Goal: Task Accomplishment & Management: Use online tool/utility

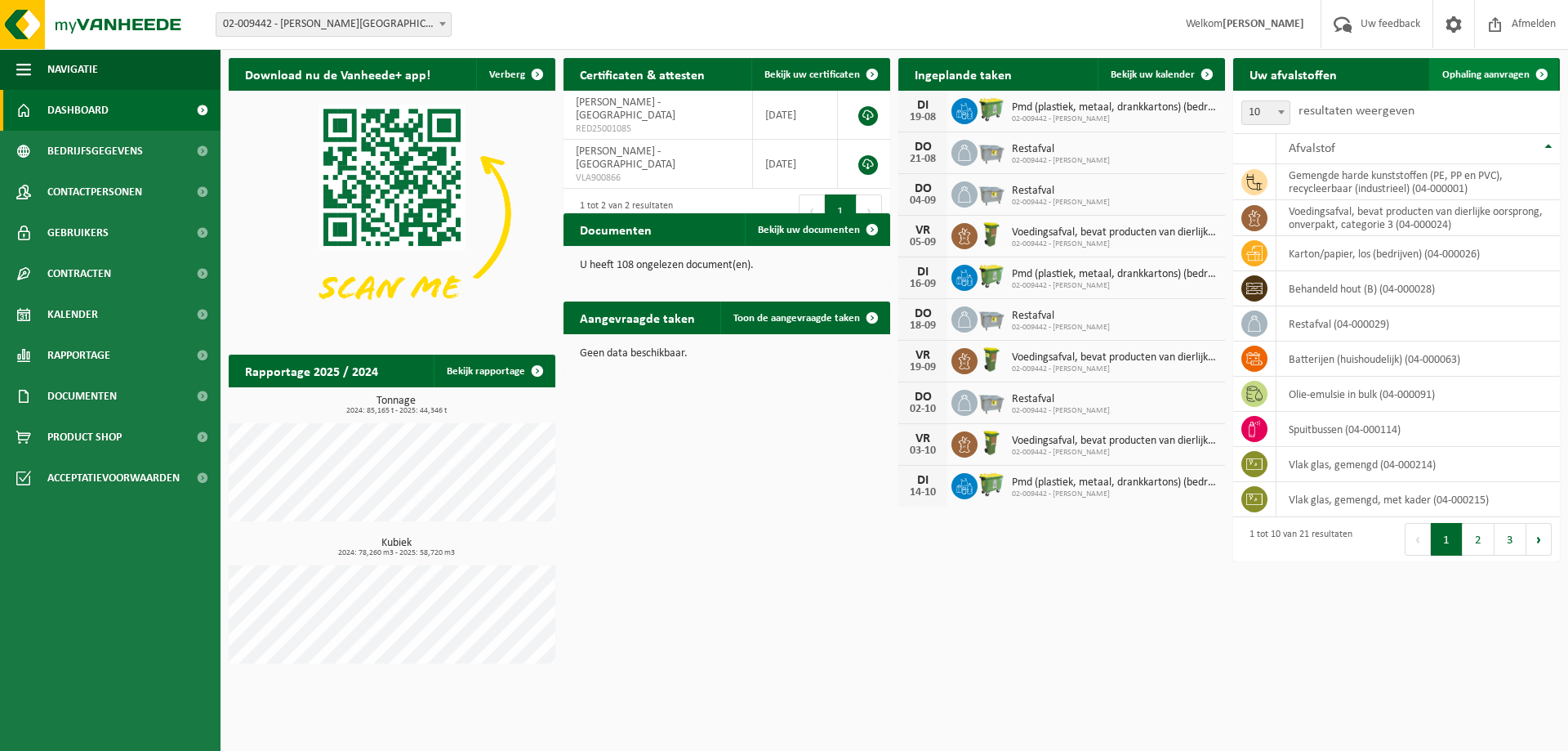
click at [1494, 80] on span "Ophaling aanvragen" at bounding box center [1485, 75] width 87 height 10
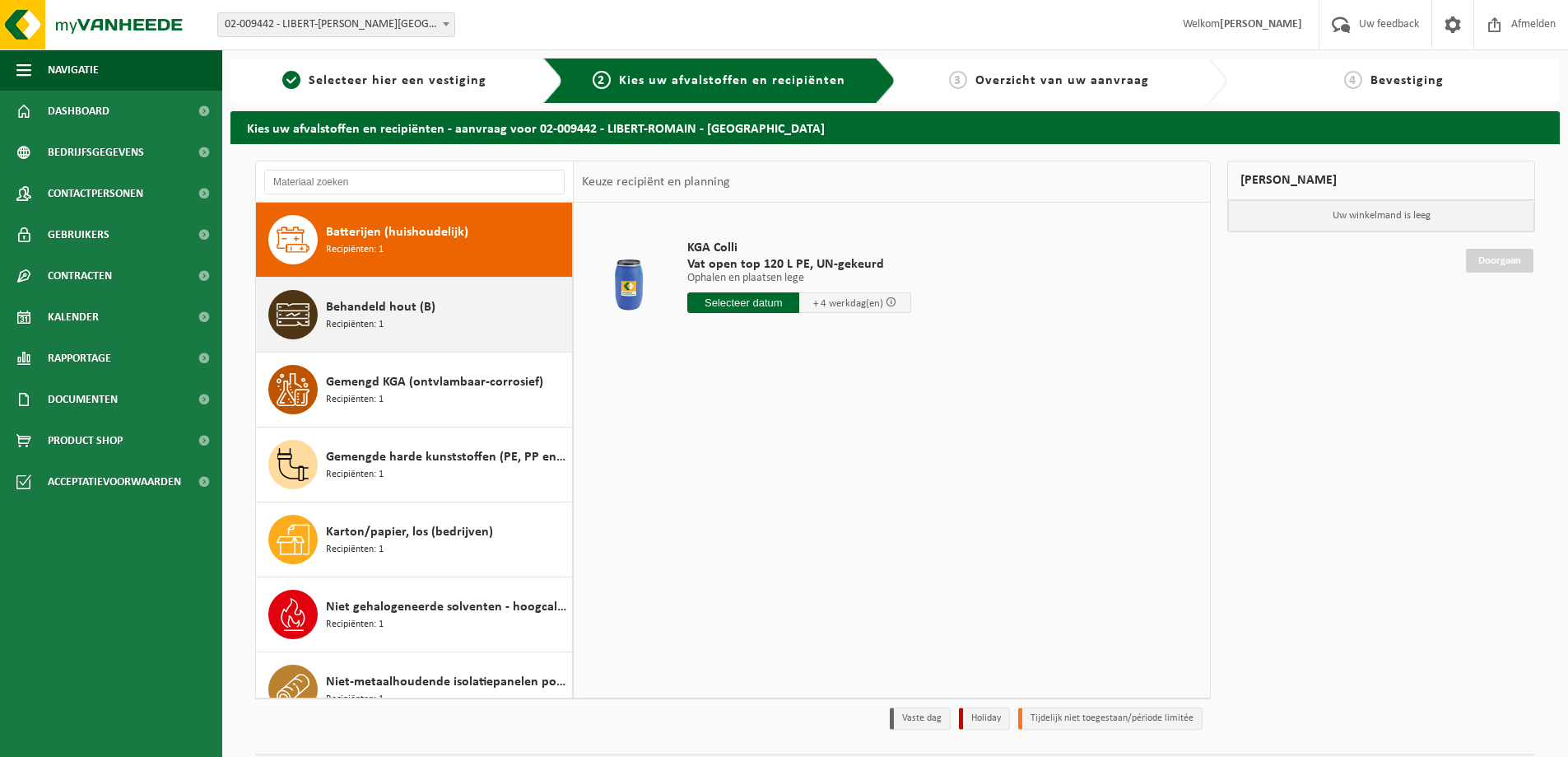
click at [424, 313] on span "Behandeld hout (B)" at bounding box center [380, 307] width 109 height 20
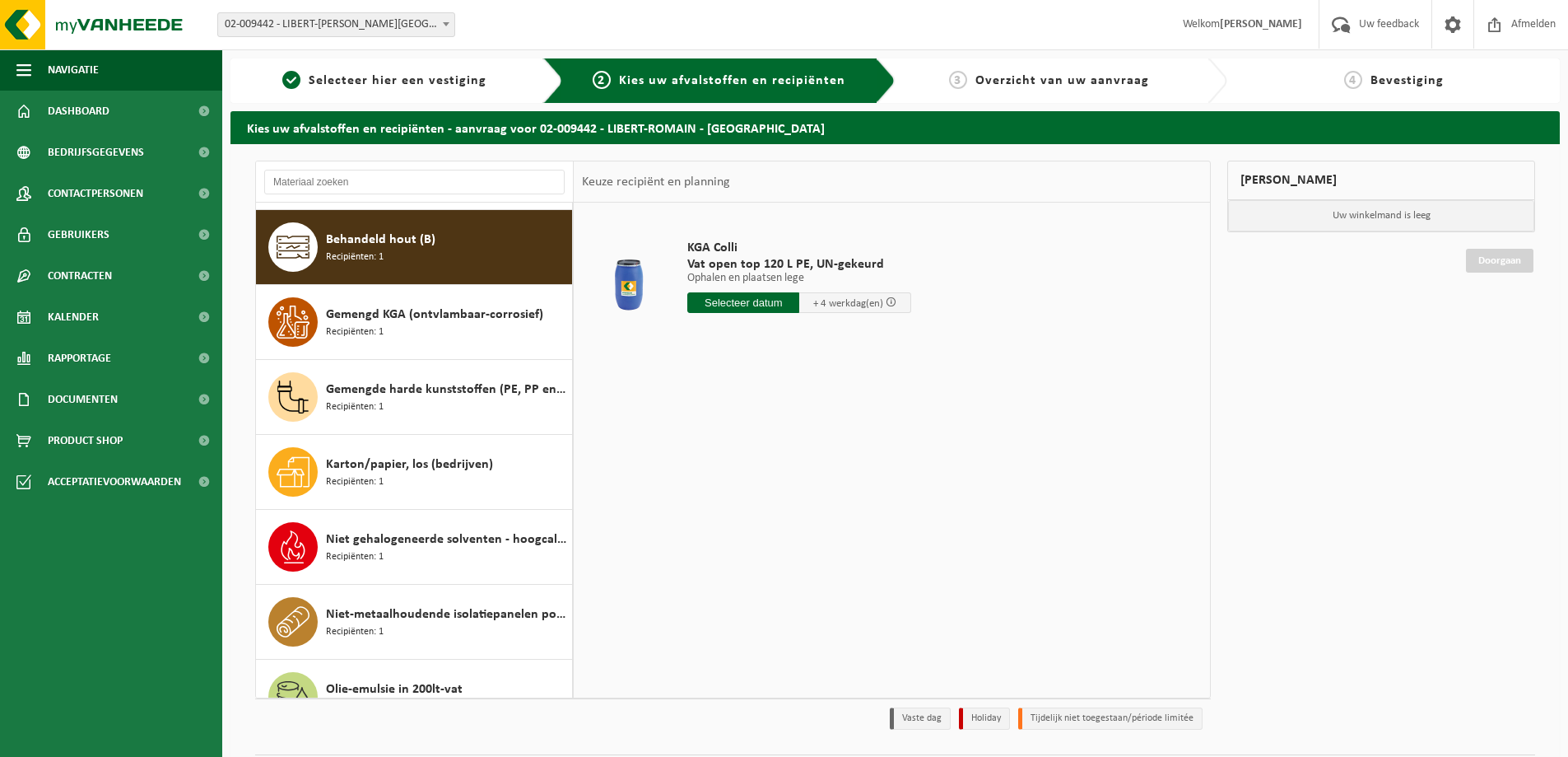
scroll to position [75, 0]
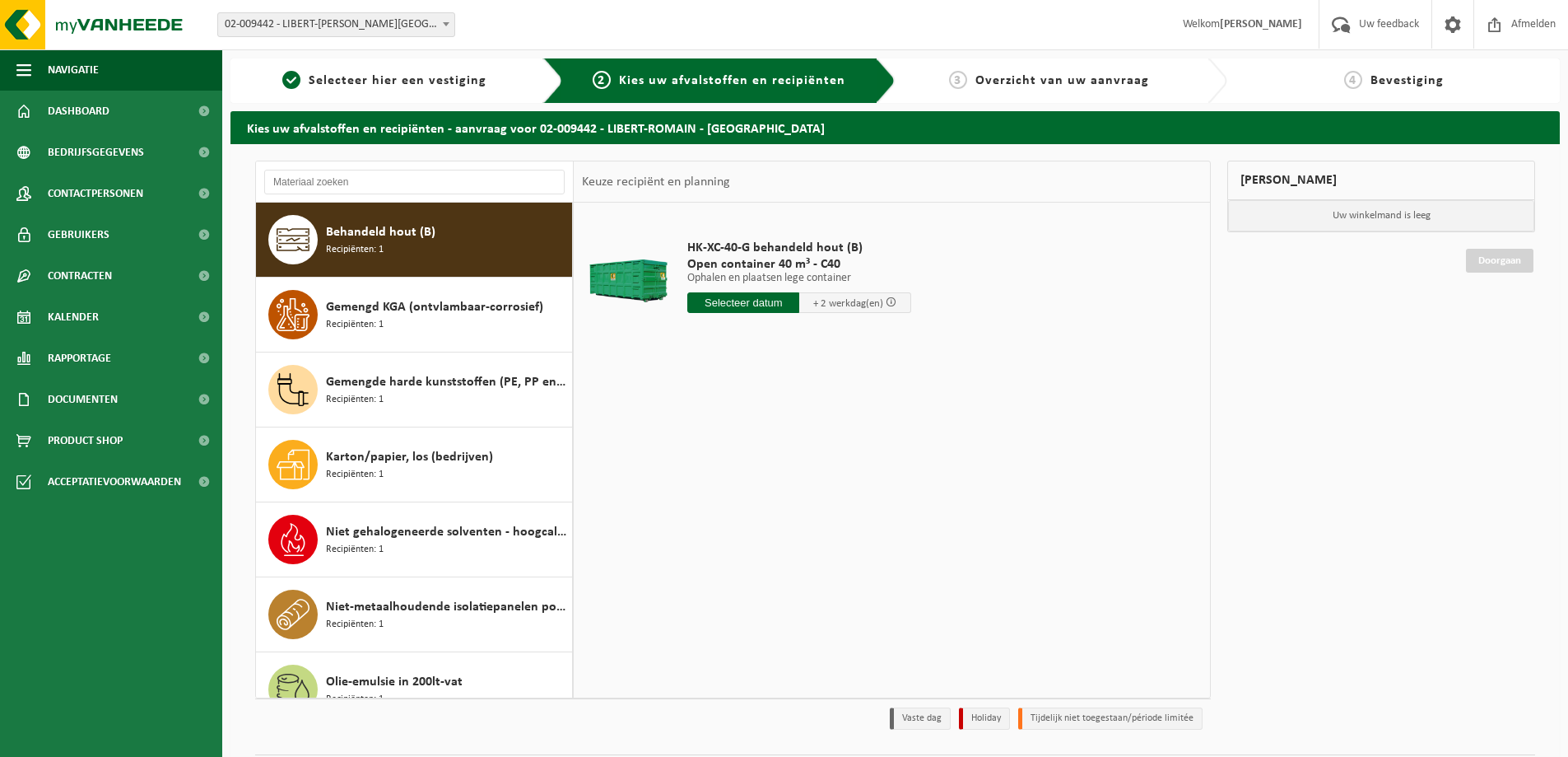
click at [741, 309] on input "text" at bounding box center [743, 302] width 112 height 21
click at [745, 475] on div "19" at bounding box center [731, 475] width 29 height 26
type input "Van 2025-08-19"
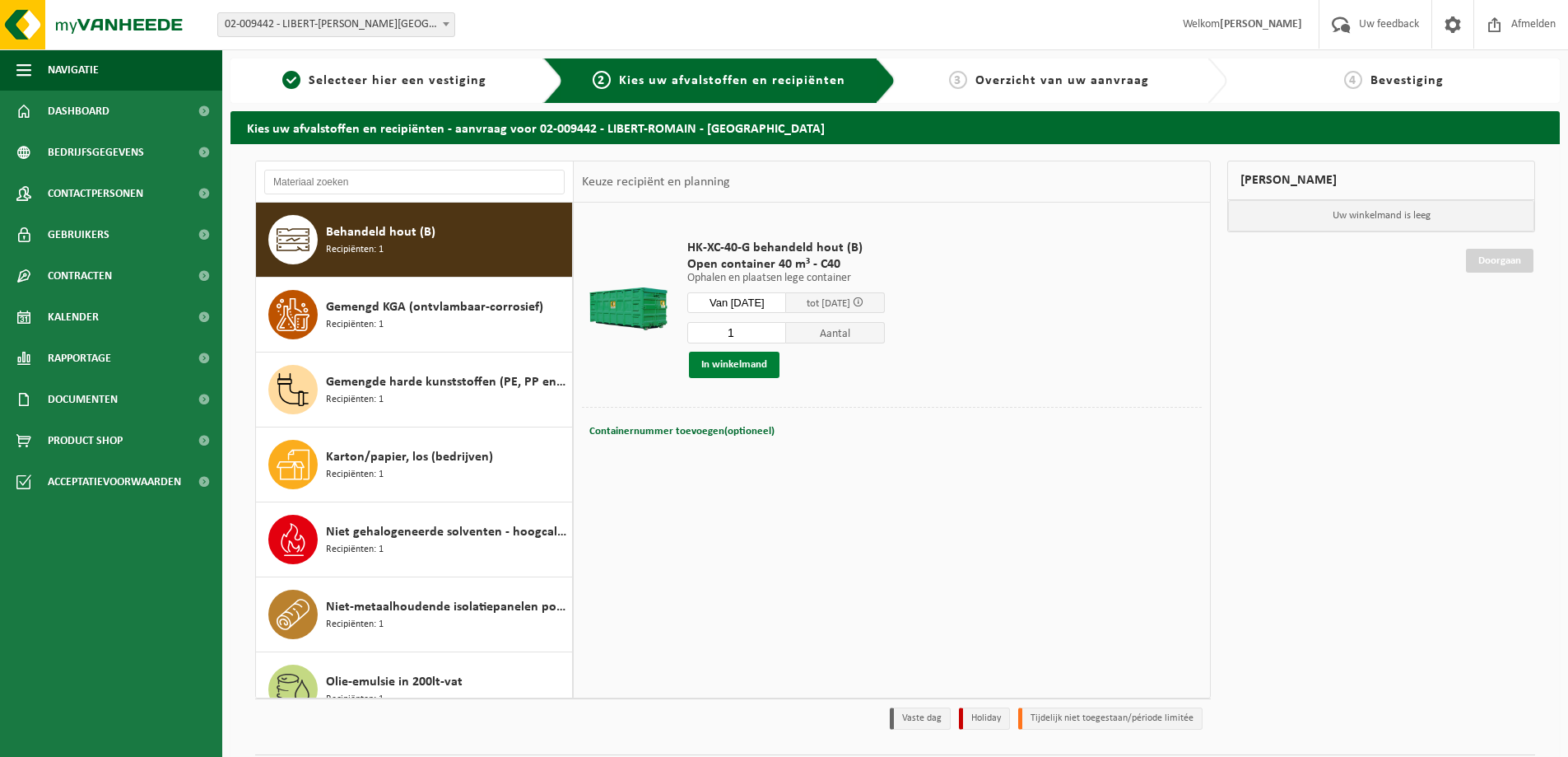
click at [742, 367] on button "In winkelmand" at bounding box center [734, 365] width 90 height 26
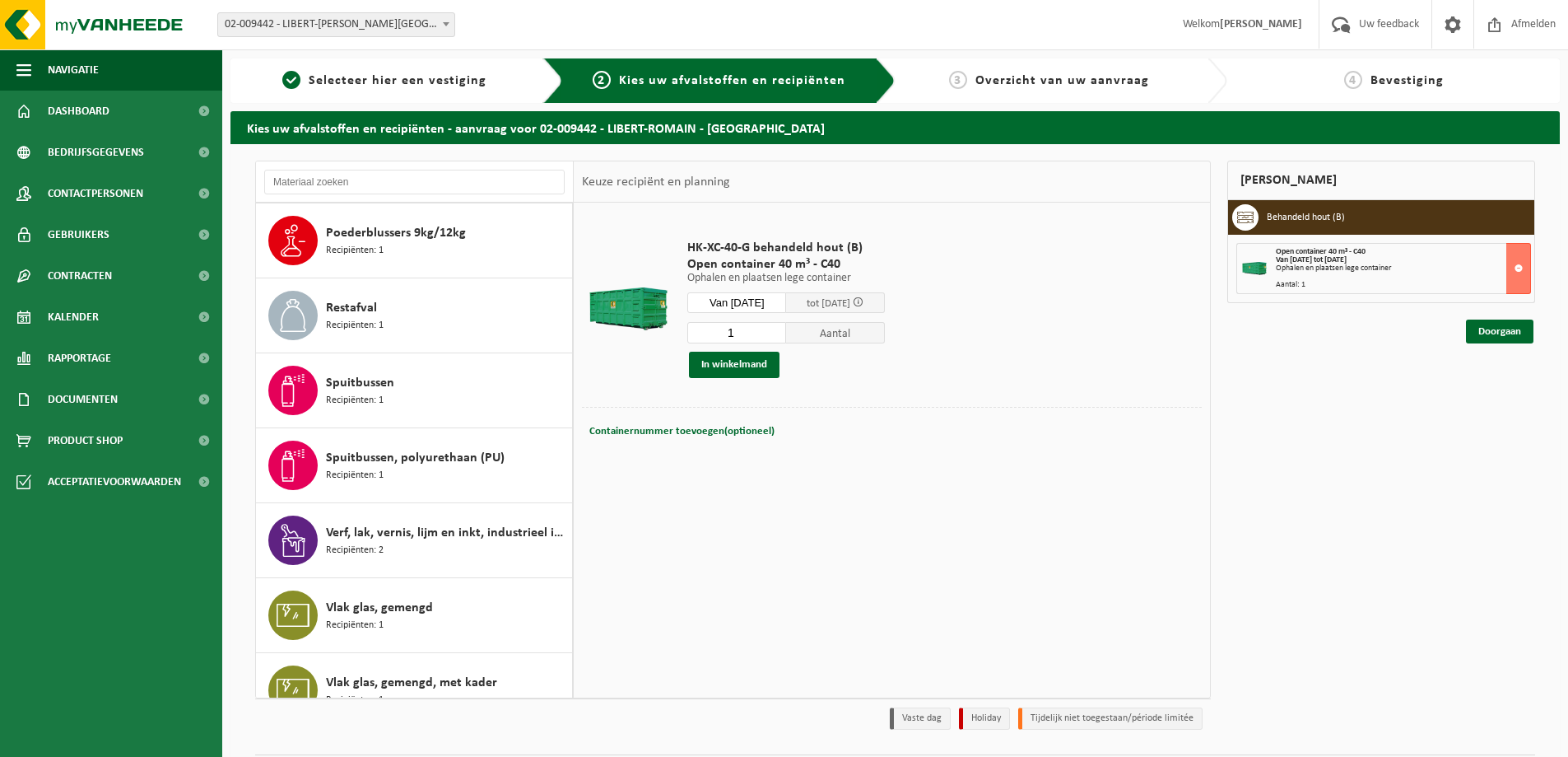
scroll to position [1003, 0]
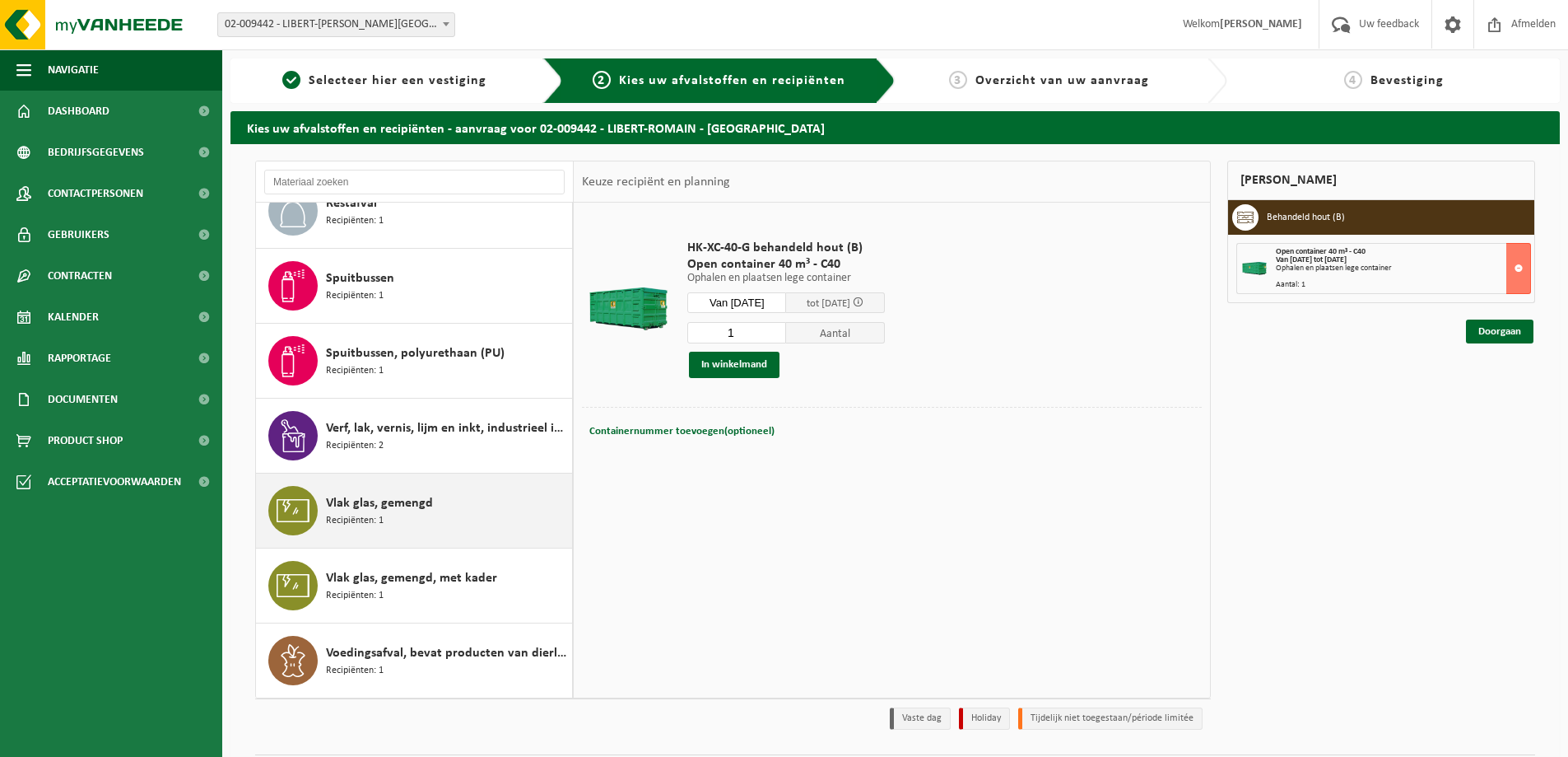
click at [414, 511] on span "Vlak glas, gemengd" at bounding box center [379, 503] width 107 height 20
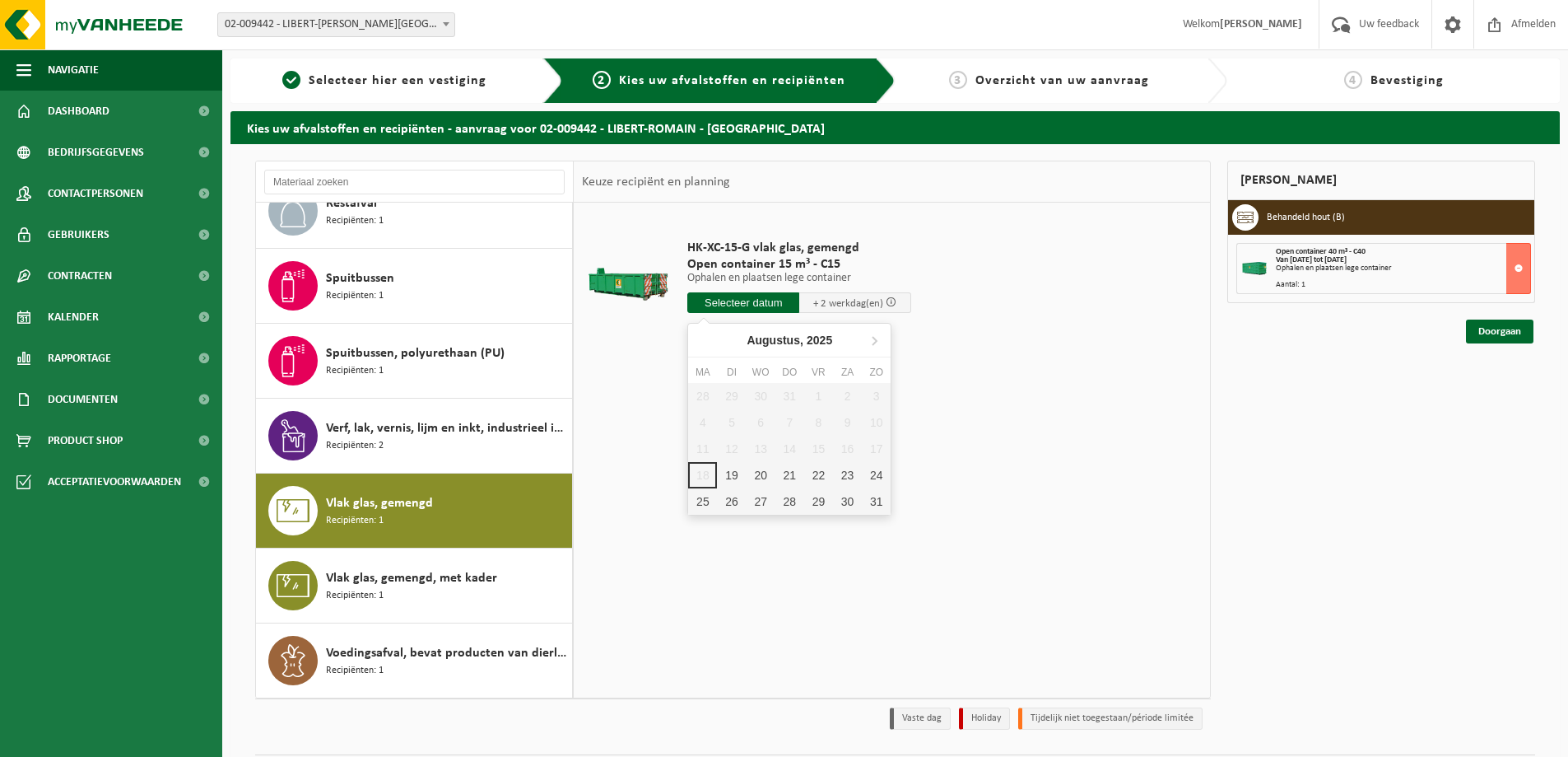
click at [746, 310] on input "text" at bounding box center [743, 302] width 112 height 21
click at [737, 473] on div "19" at bounding box center [731, 475] width 29 height 26
type input "Van 2025-08-19"
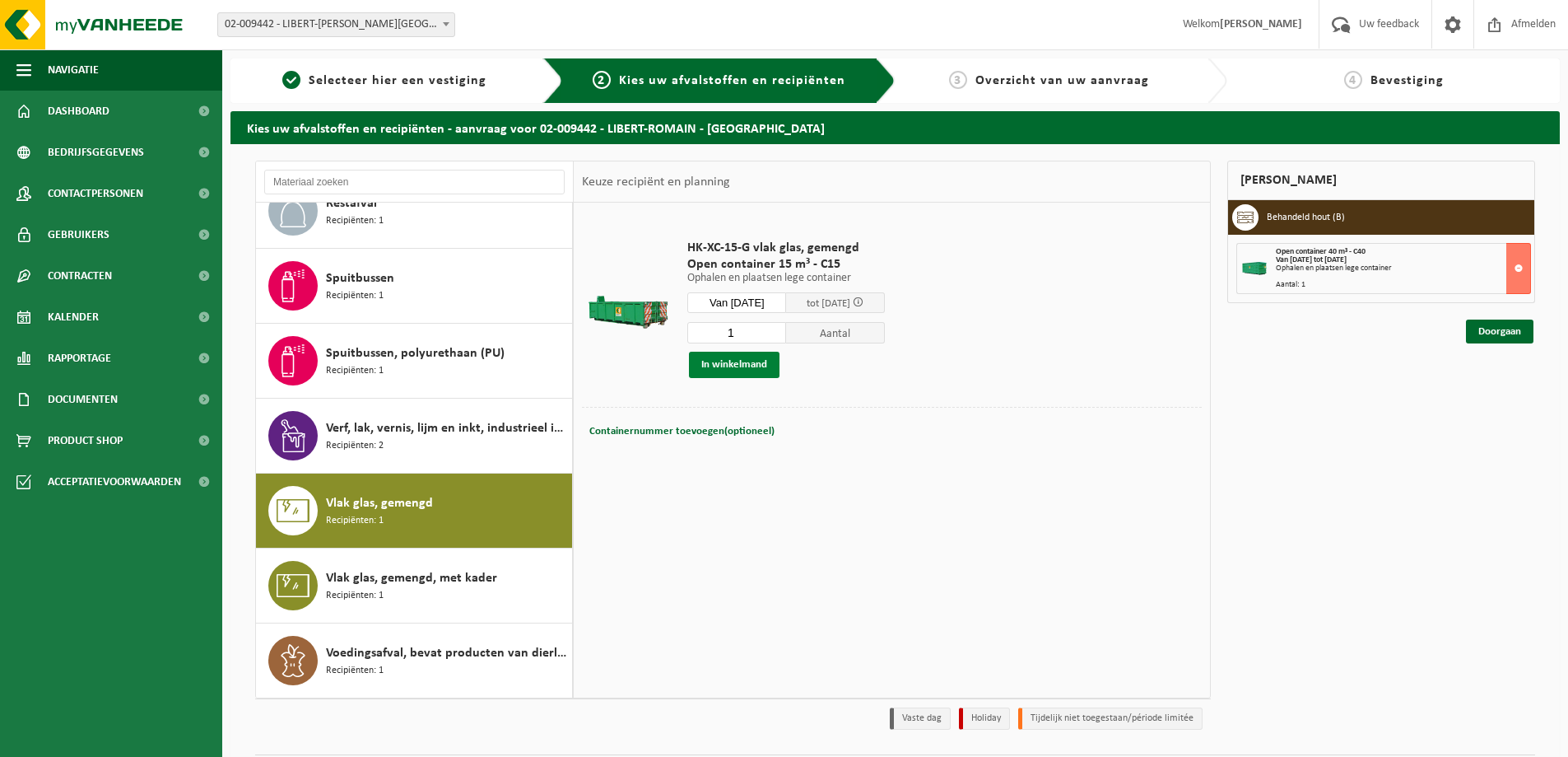
click at [743, 362] on button "In winkelmand" at bounding box center [734, 365] width 90 height 26
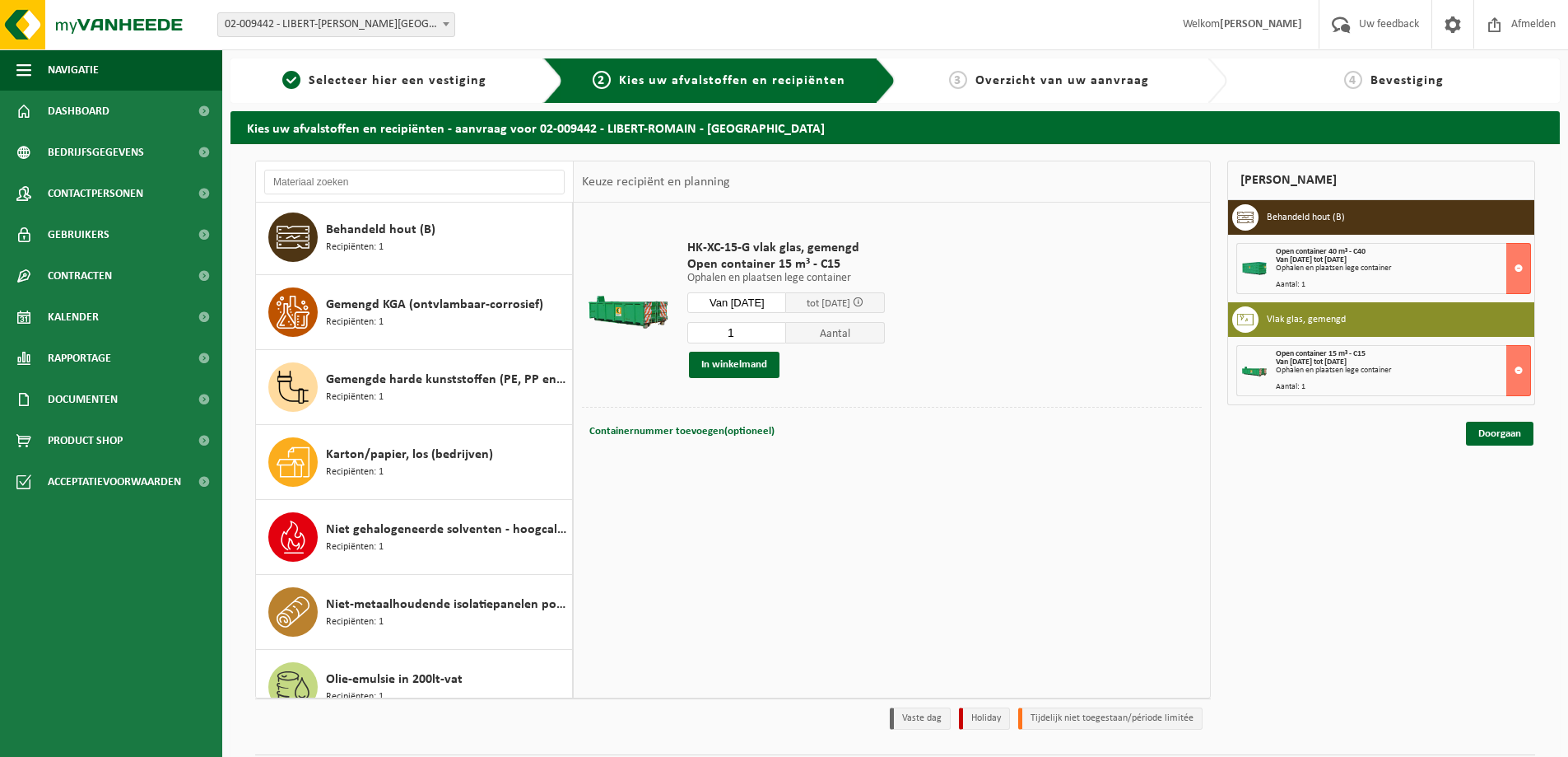
scroll to position [0, 0]
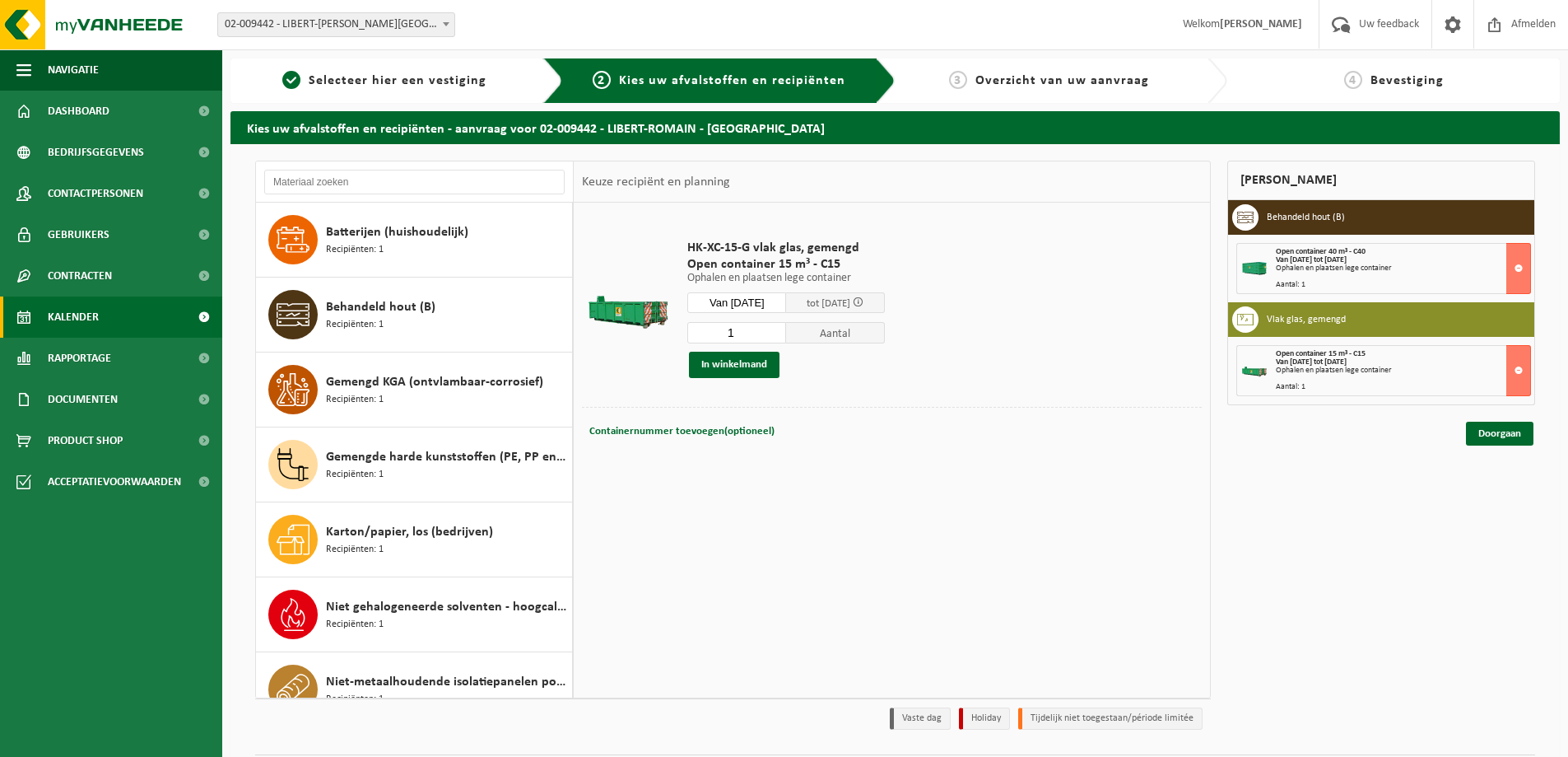
click at [101, 315] on link "Kalender" at bounding box center [111, 316] width 222 height 41
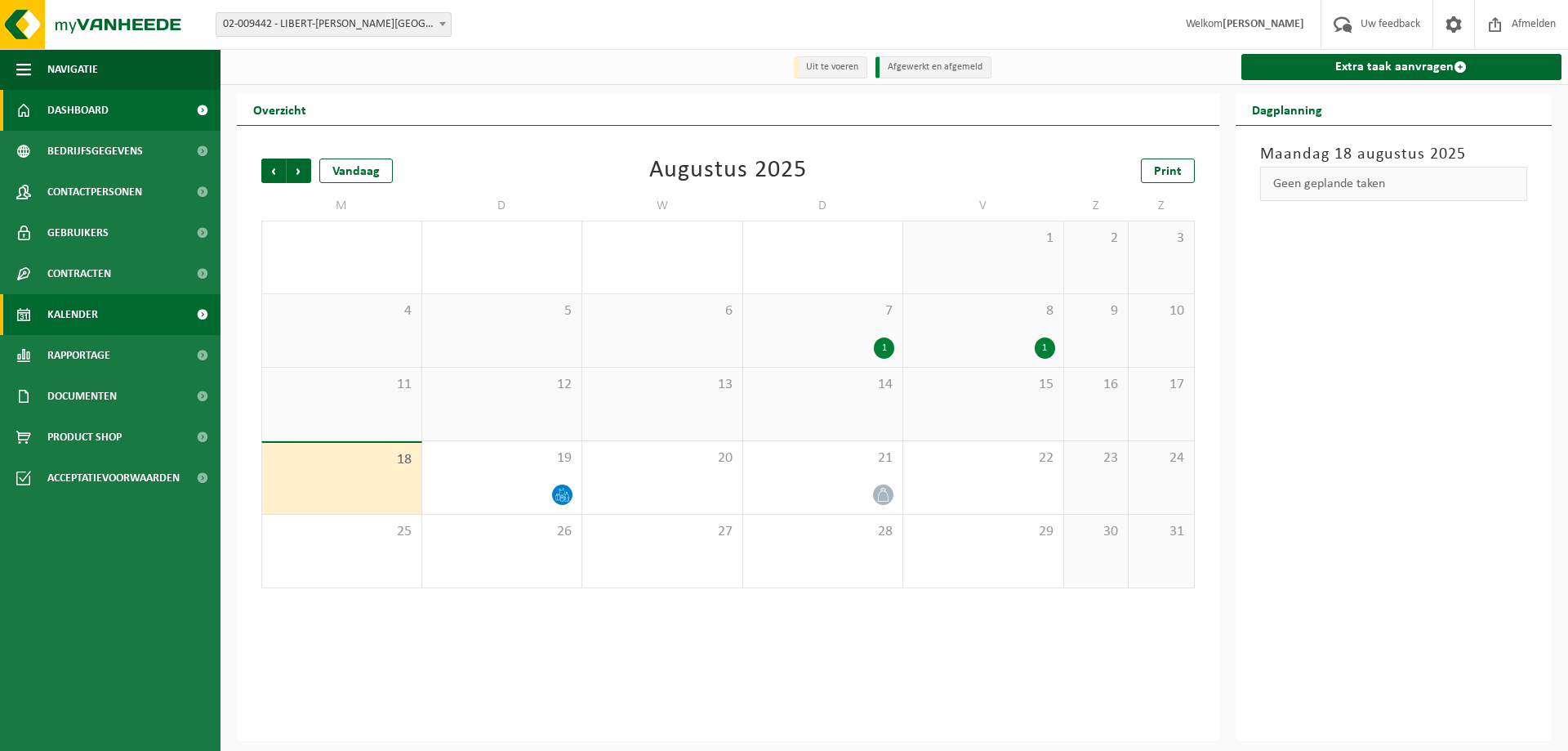
click at [115, 119] on link "Dashboard" at bounding box center [110, 110] width 221 height 41
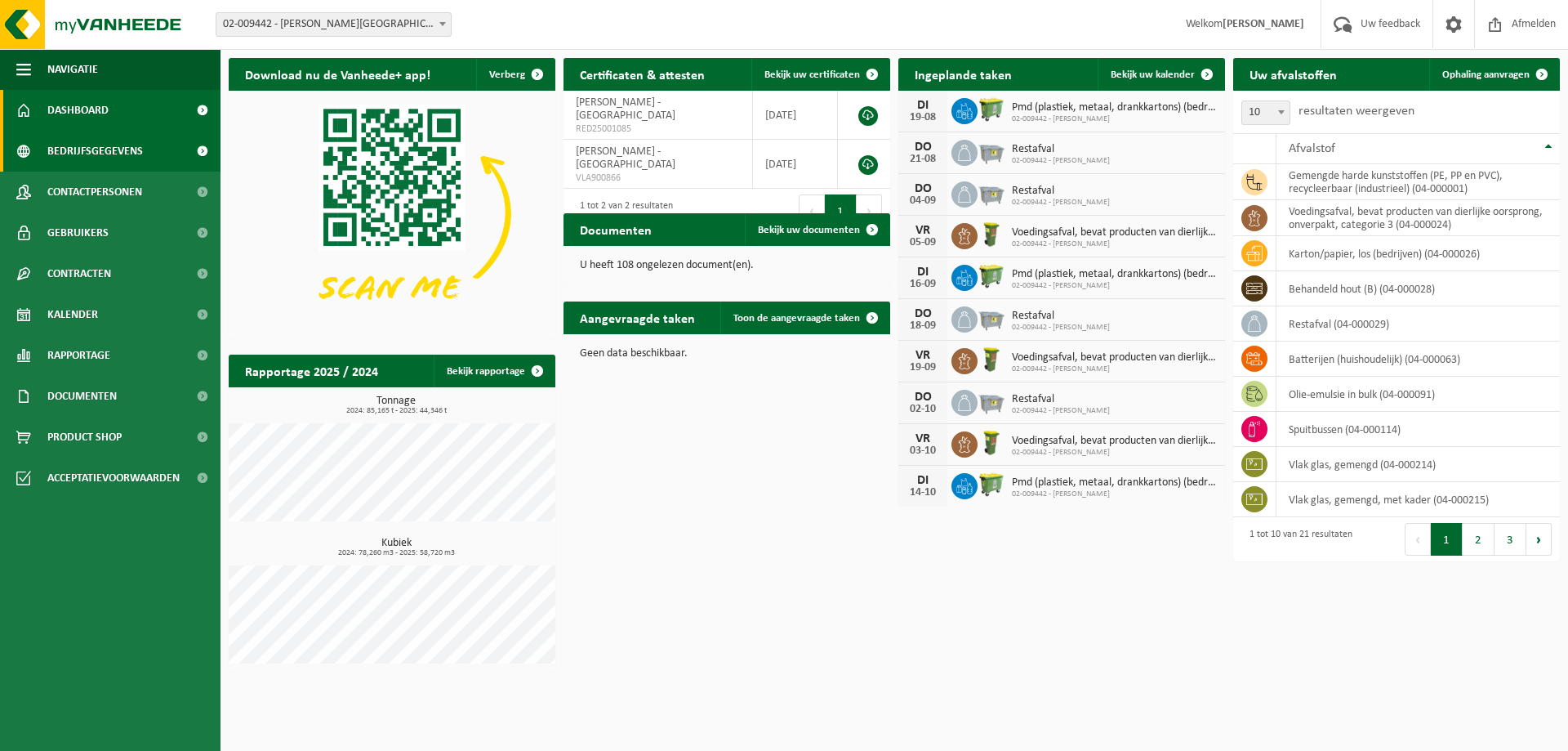
click at [56, 148] on span "Bedrijfsgegevens" at bounding box center [95, 151] width 96 height 41
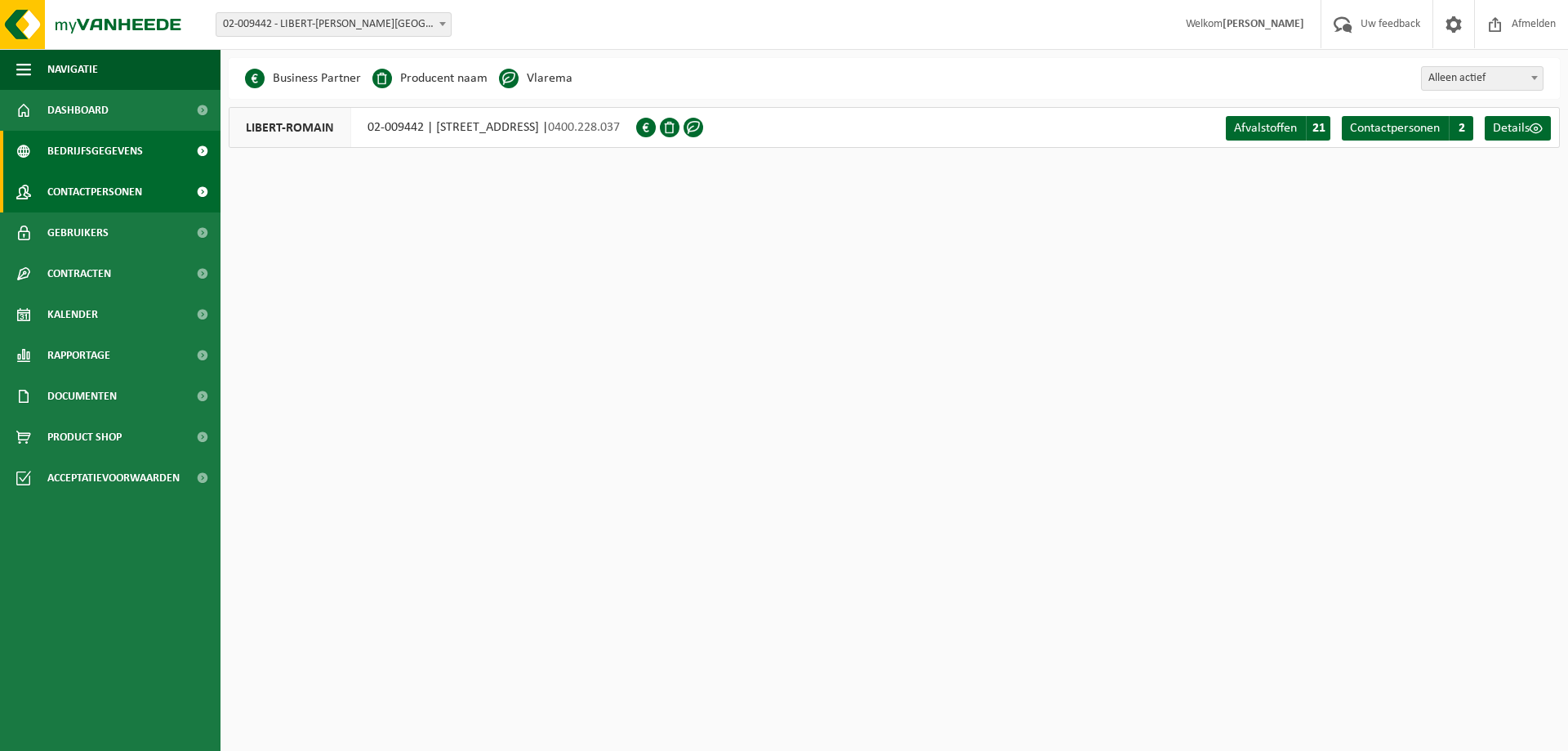
click at [120, 206] on span "Contactpersonen" at bounding box center [95, 191] width 95 height 41
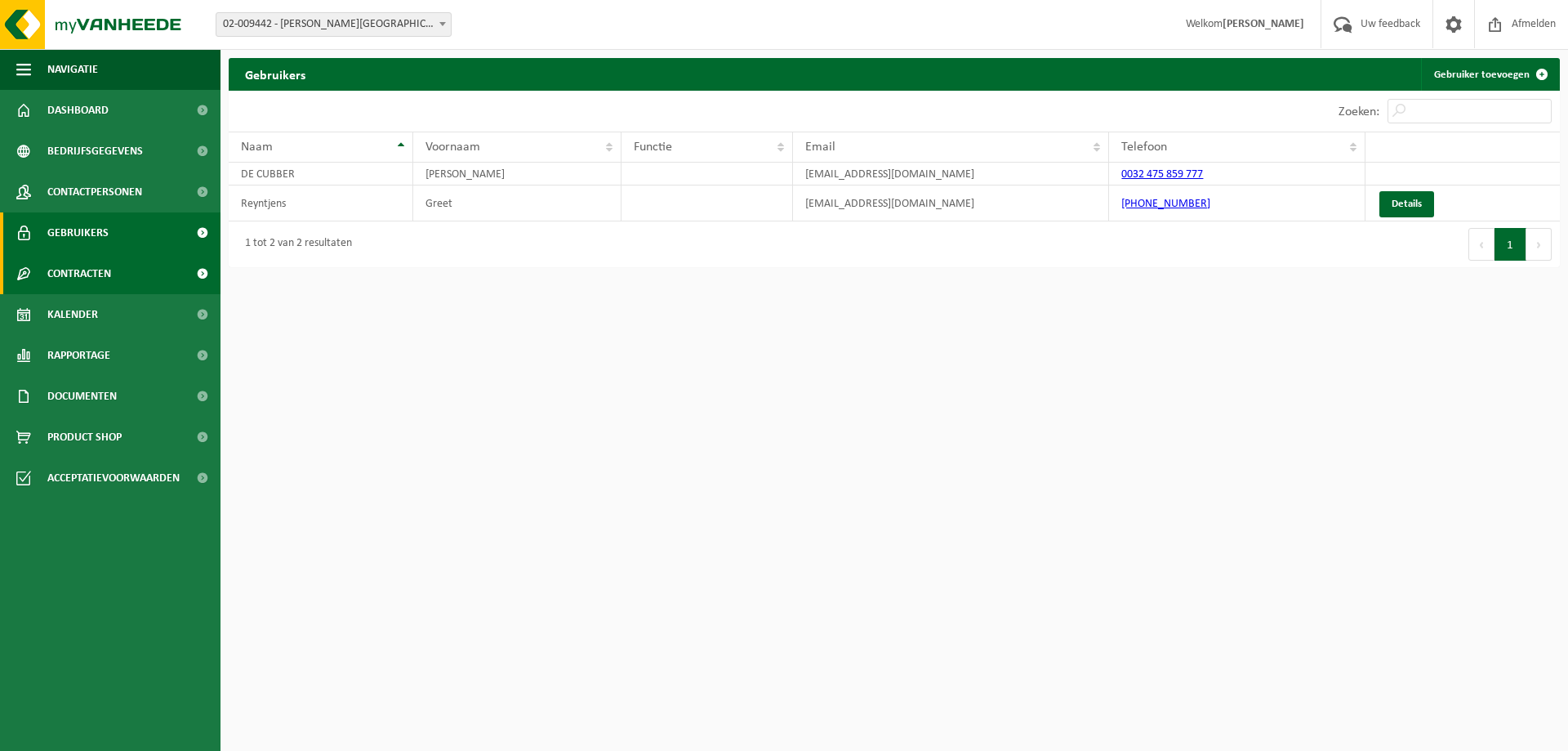
drag, startPoint x: 0, startPoint y: 0, endPoint x: 111, endPoint y: 269, distance: 291.0
click at [111, 270] on span "Contracten" at bounding box center [79, 273] width 64 height 41
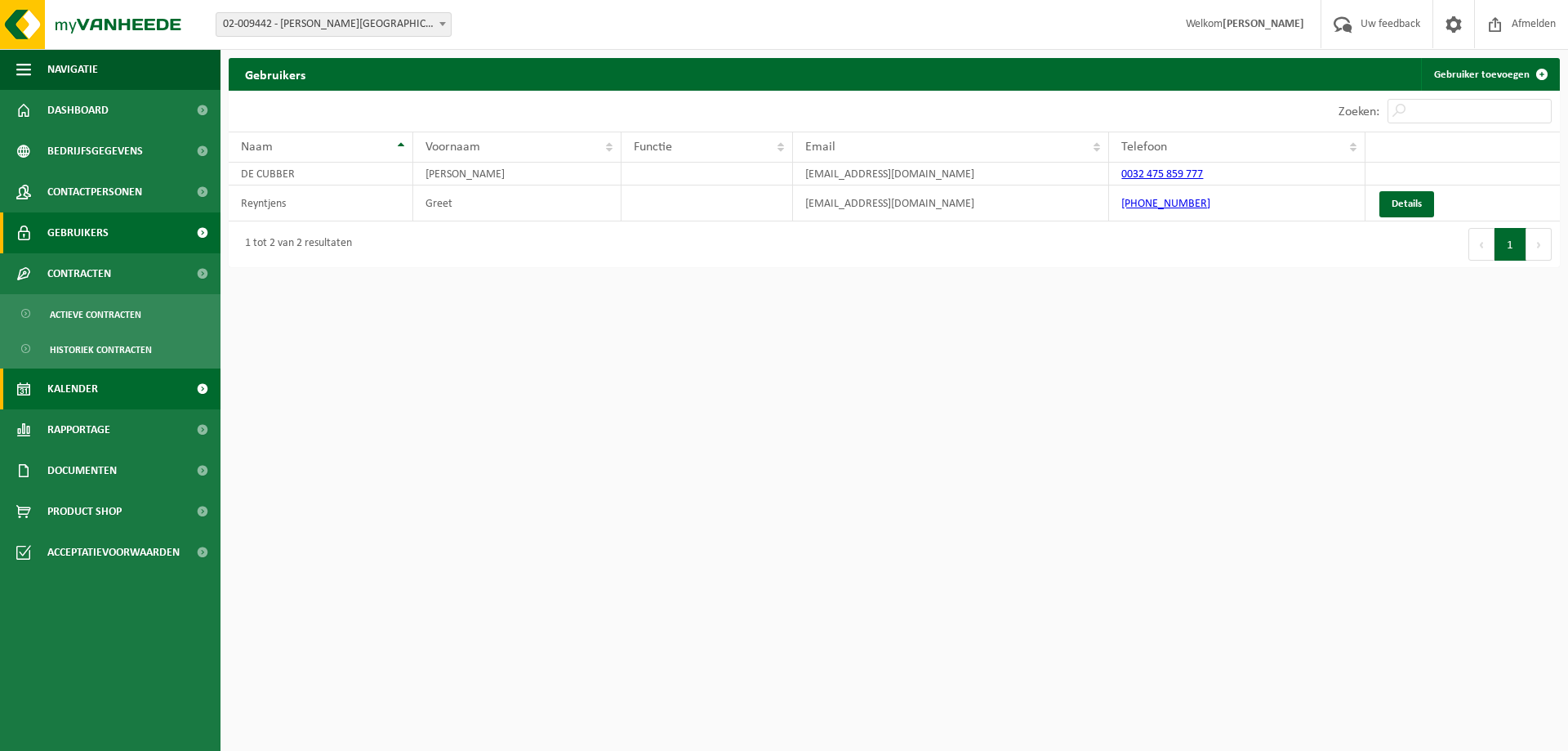
click at [89, 384] on span "Kalender" at bounding box center [72, 388] width 51 height 41
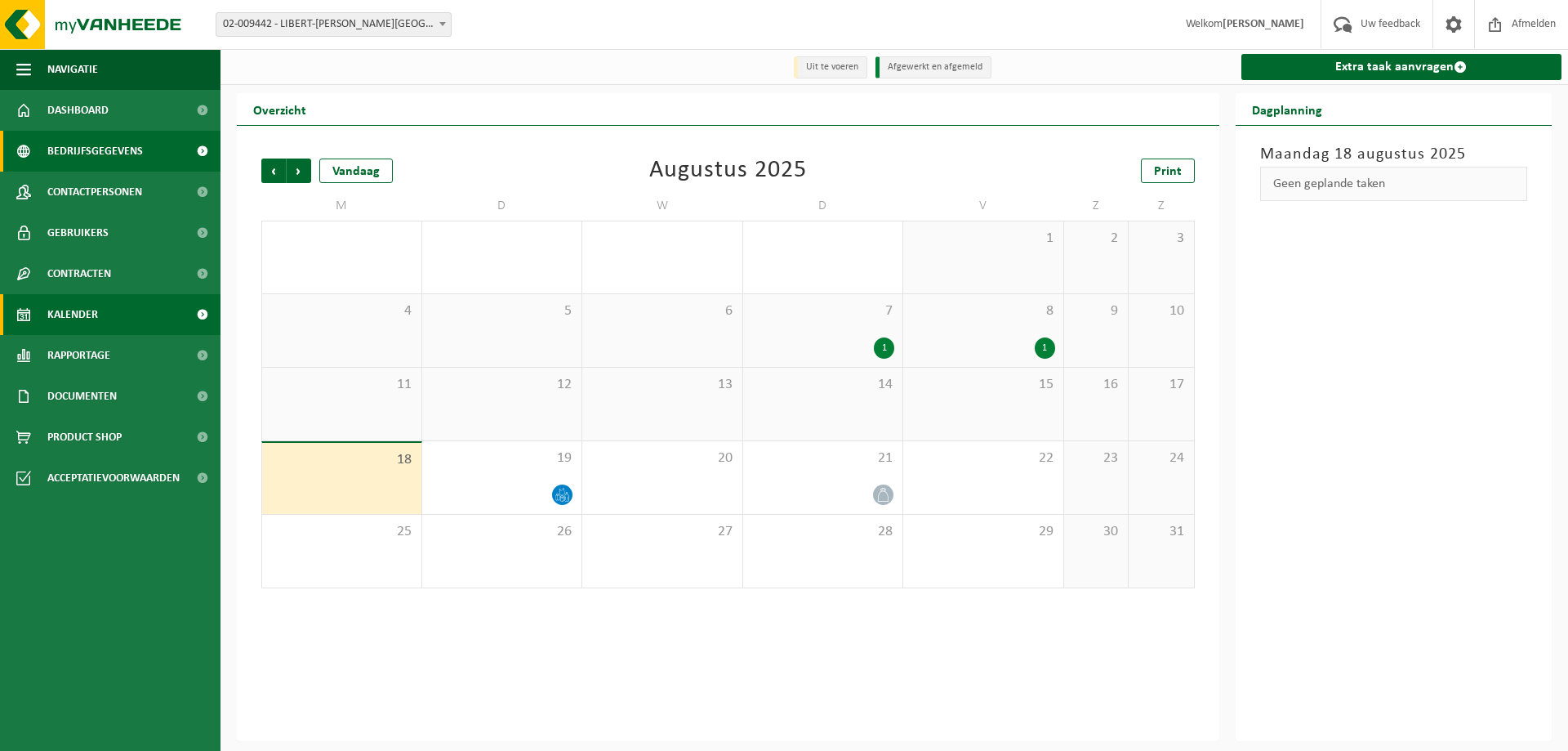
click at [103, 131] on span "Bedrijfsgegevens" at bounding box center [95, 151] width 96 height 41
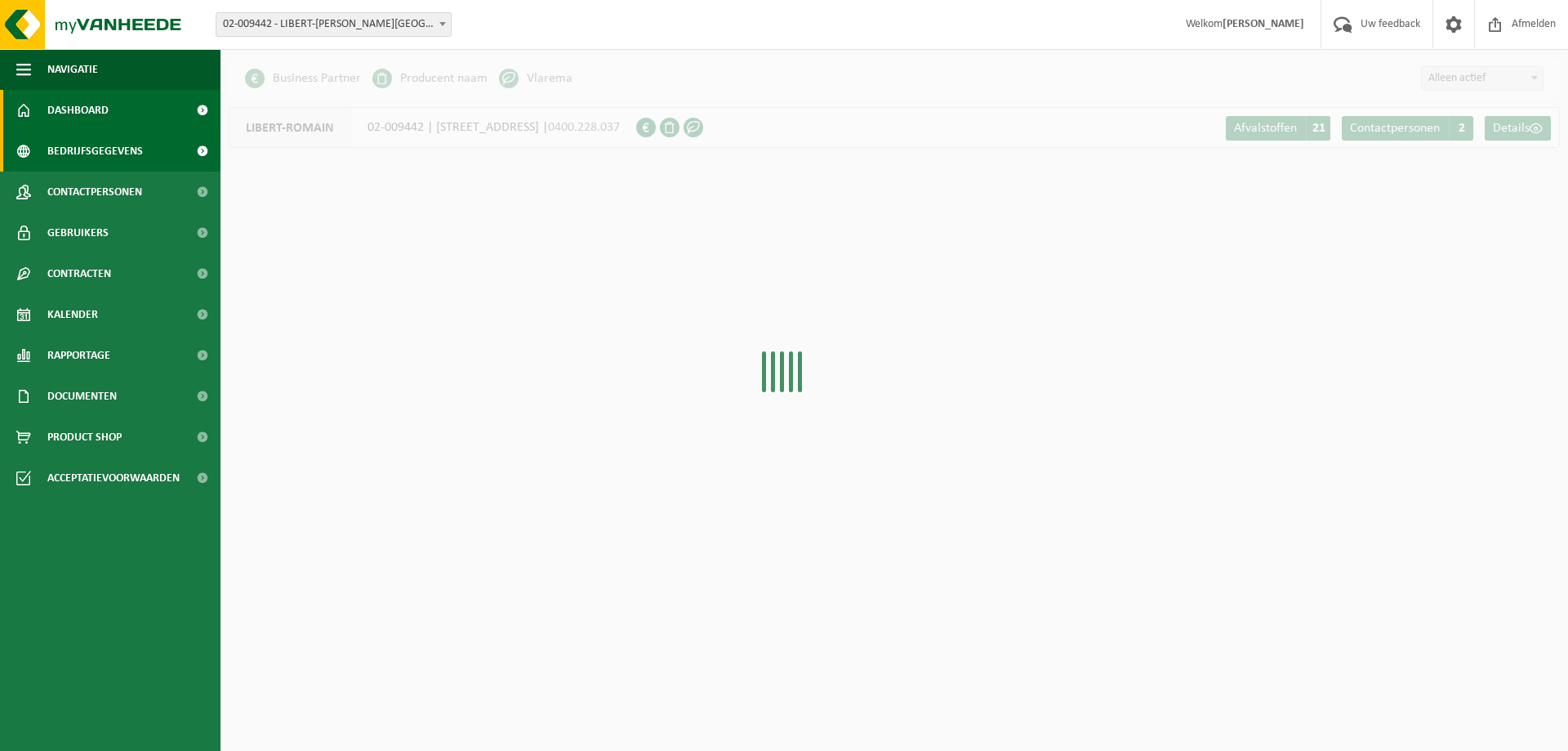
click at [103, 115] on span "Dashboard" at bounding box center [78, 110] width 61 height 41
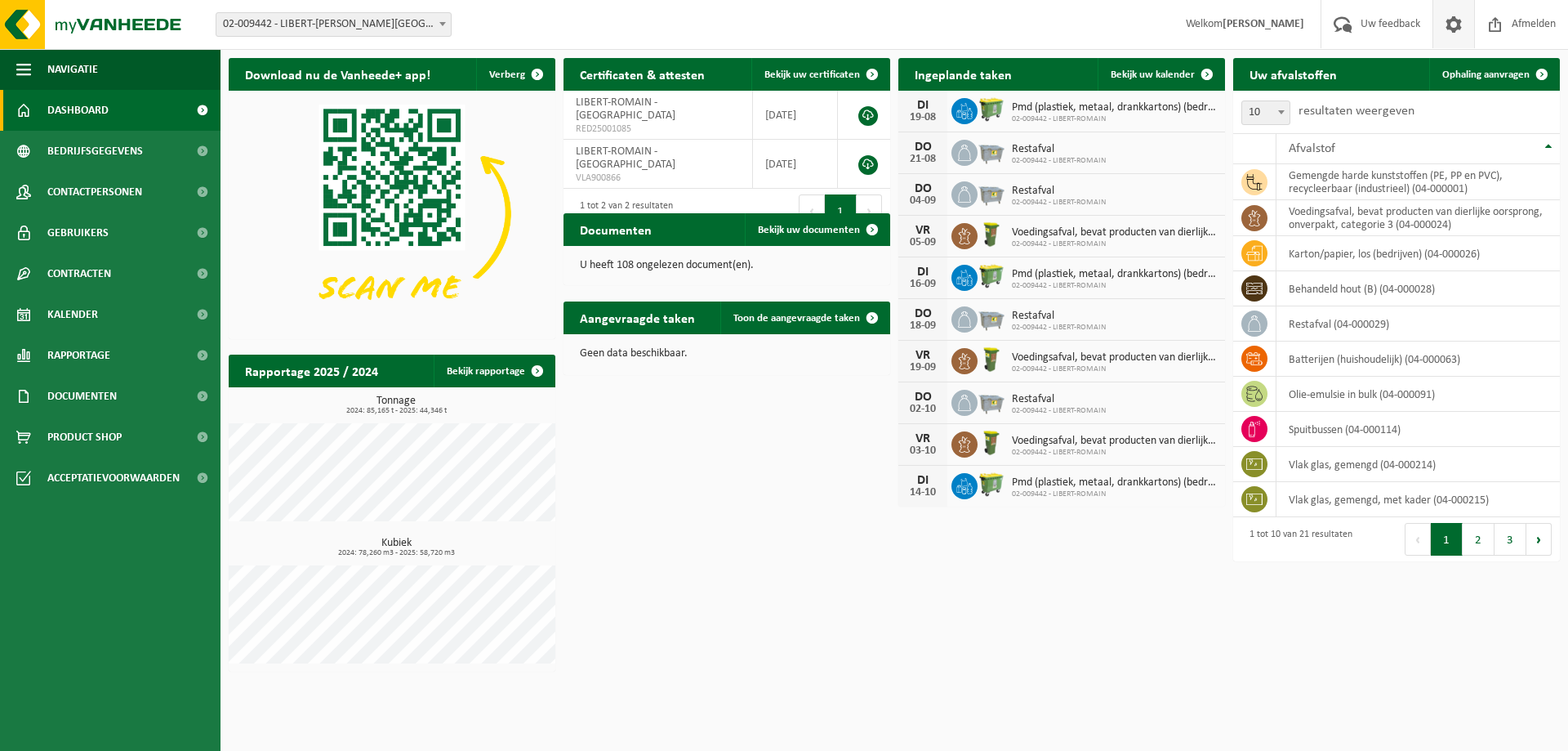
click at [1451, 23] on span at bounding box center [1453, 24] width 24 height 48
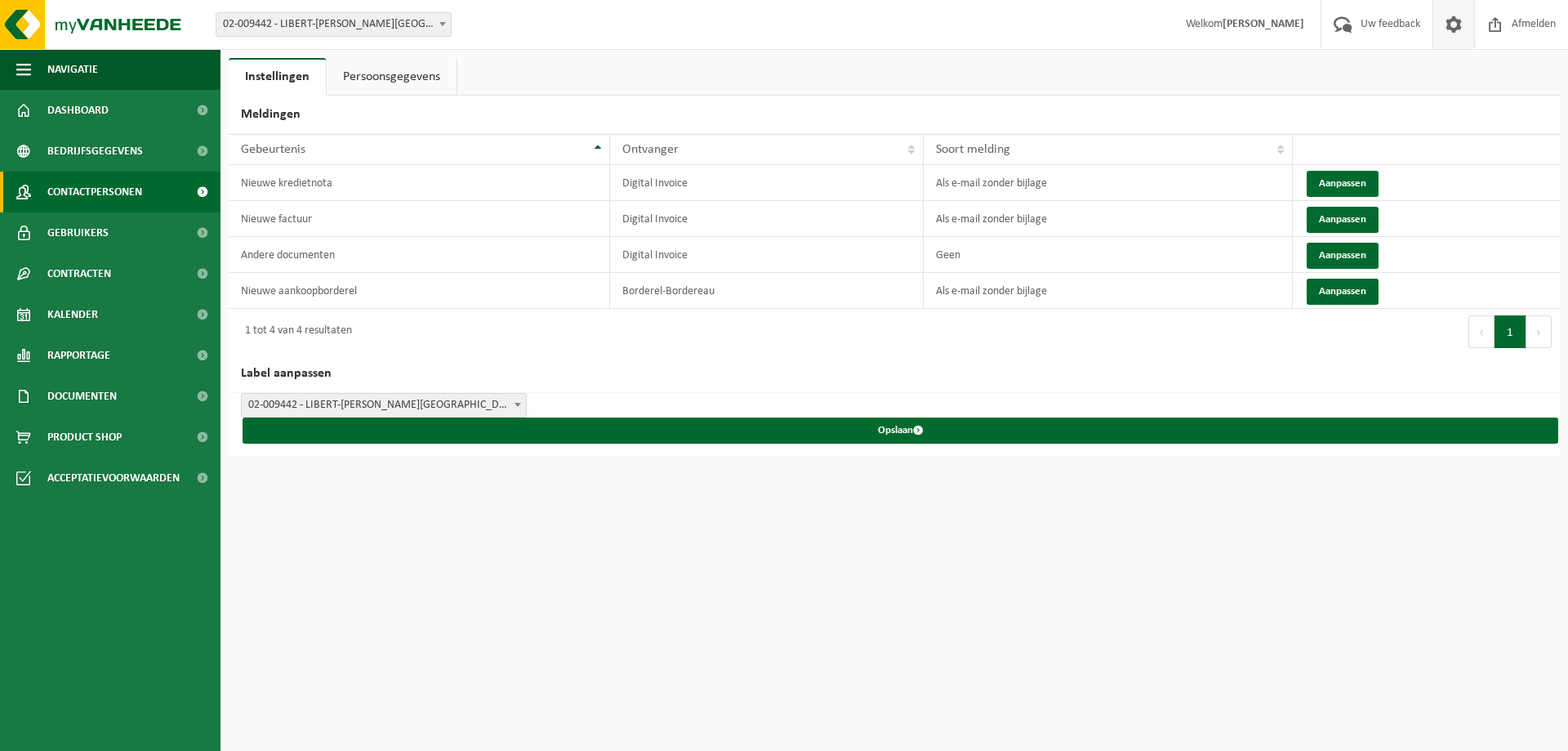
click at [147, 194] on link "Contactpersonen" at bounding box center [110, 191] width 221 height 41
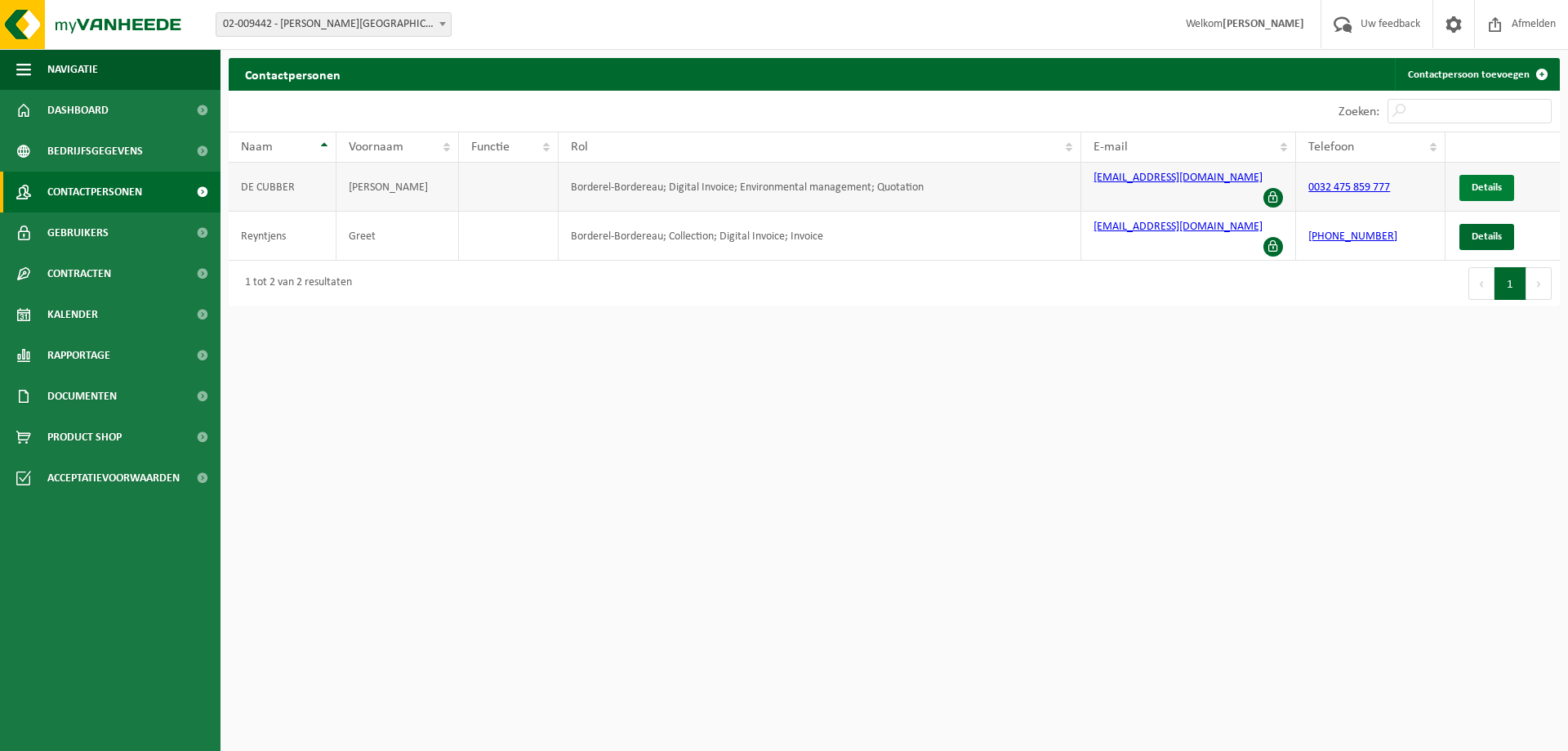
click at [1474, 182] on span "Details" at bounding box center [1487, 187] width 30 height 10
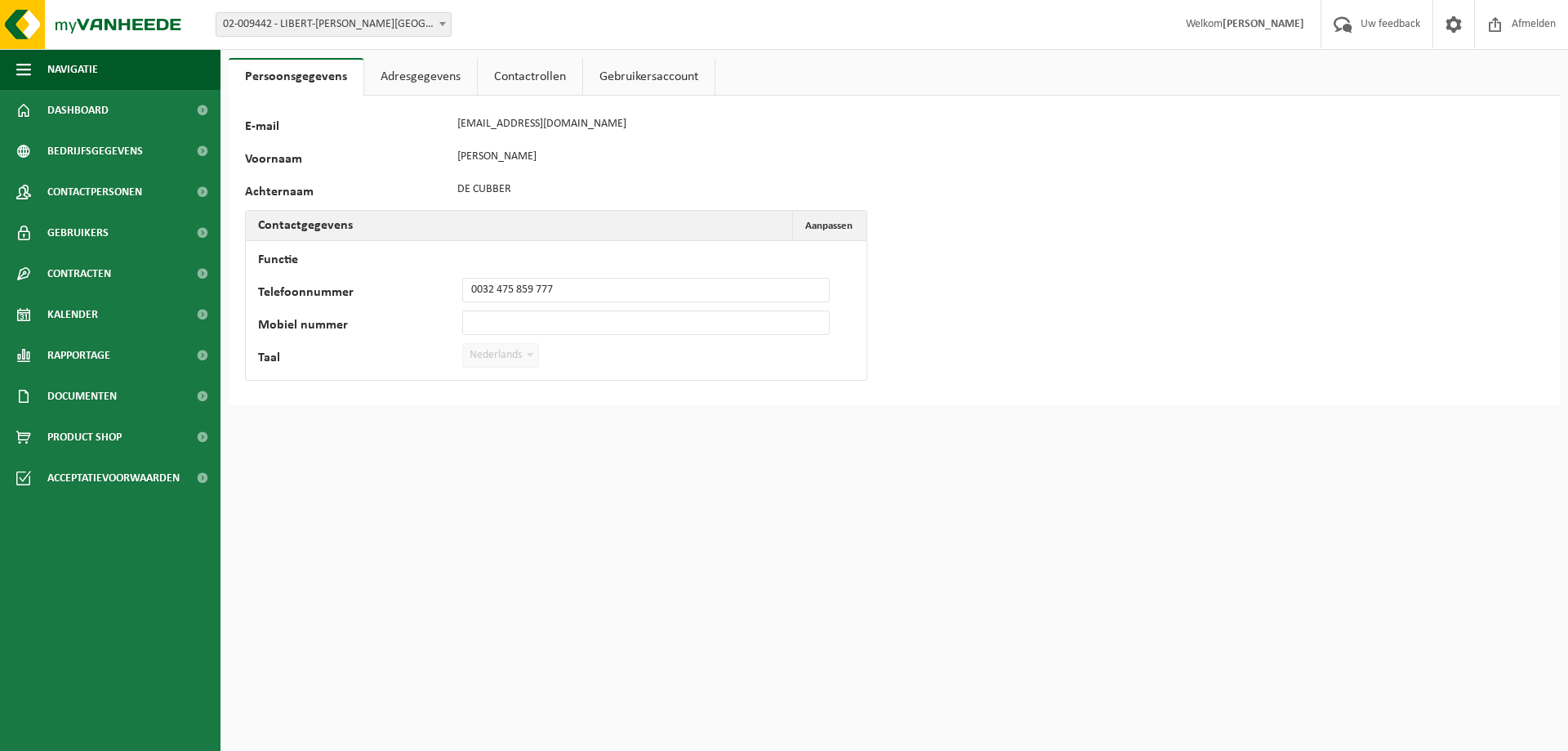
click at [647, 83] on link "Gebruikersaccount" at bounding box center [649, 77] width 132 height 38
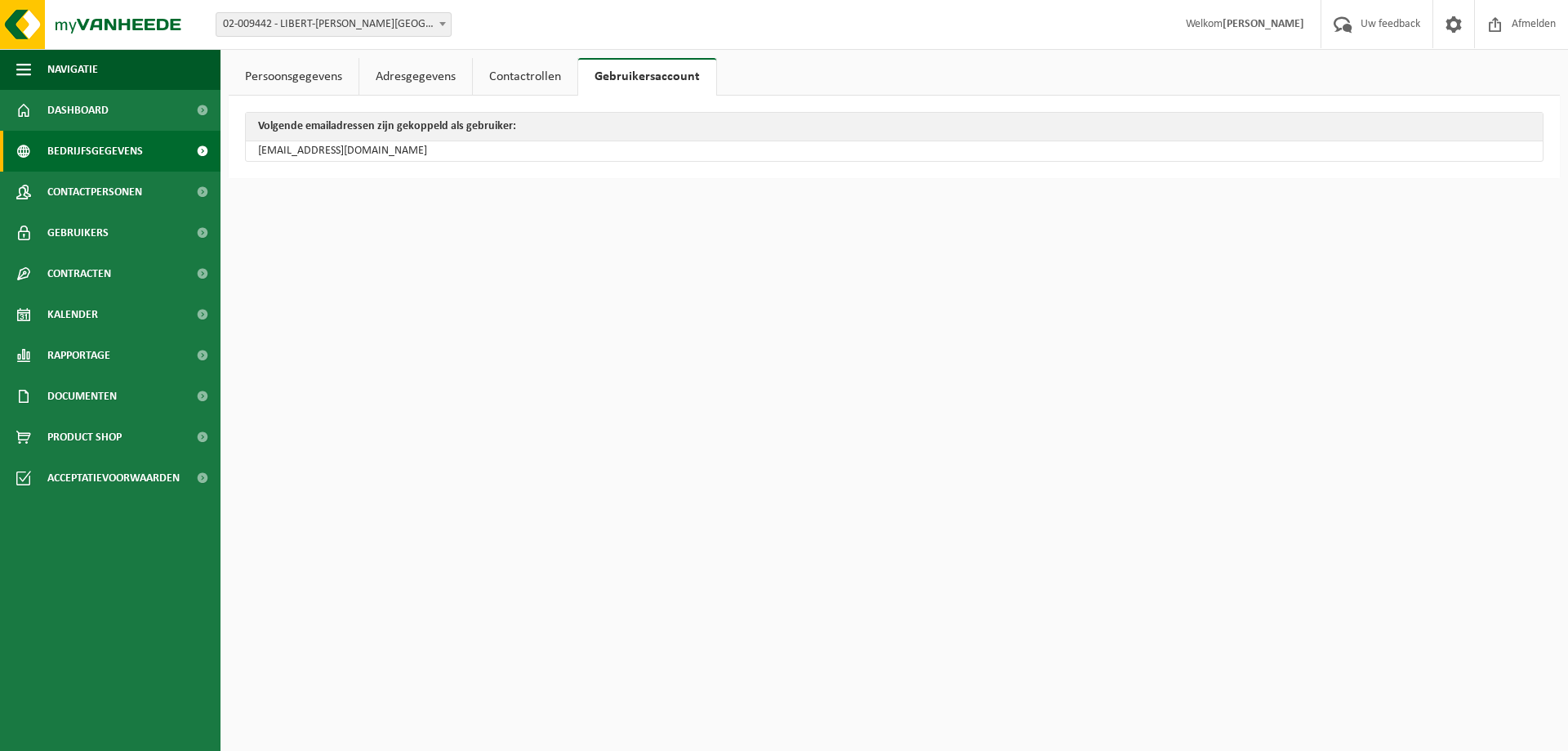
click at [97, 148] on span "Bedrijfsgegevens" at bounding box center [95, 151] width 96 height 41
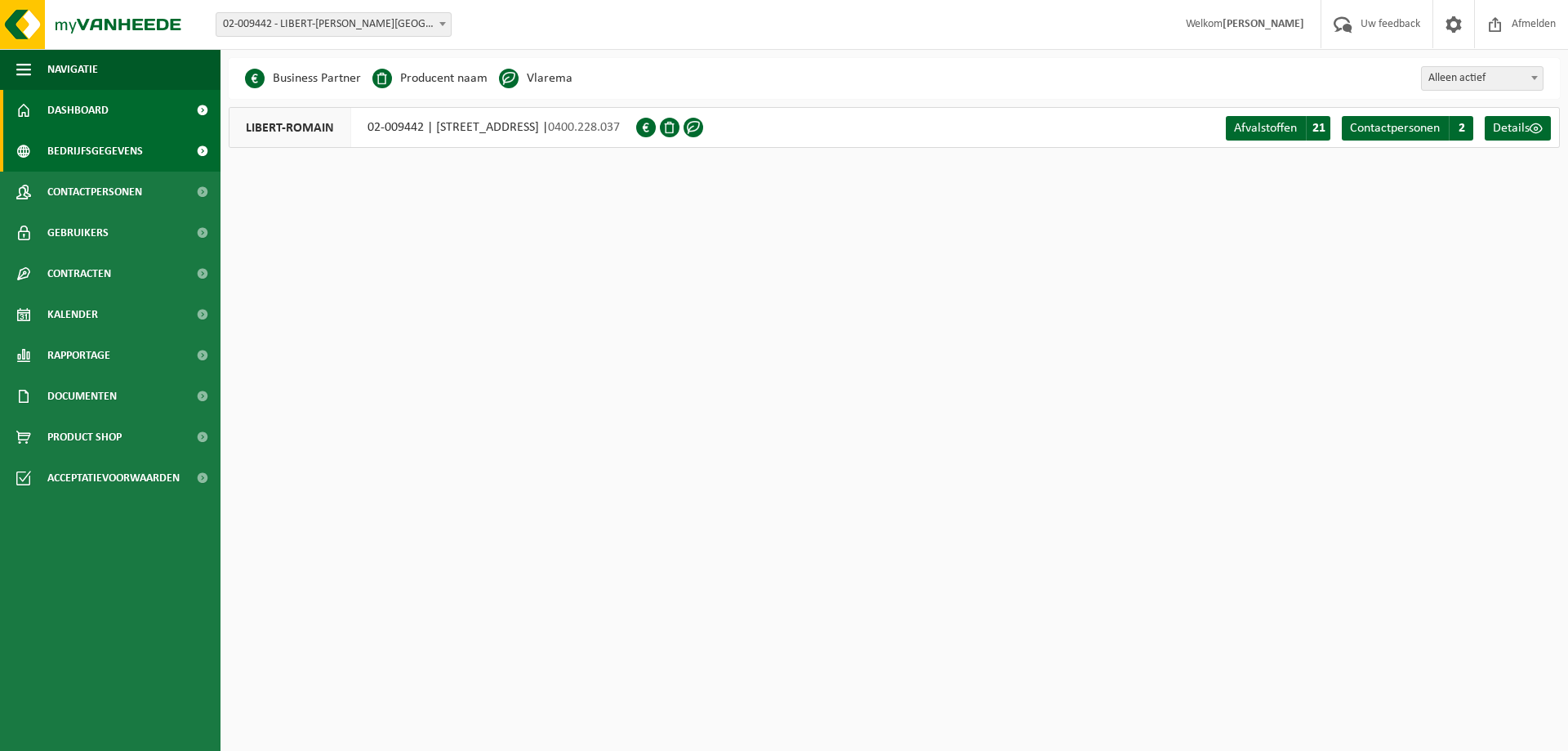
click at [87, 120] on span "Dashboard" at bounding box center [78, 110] width 61 height 41
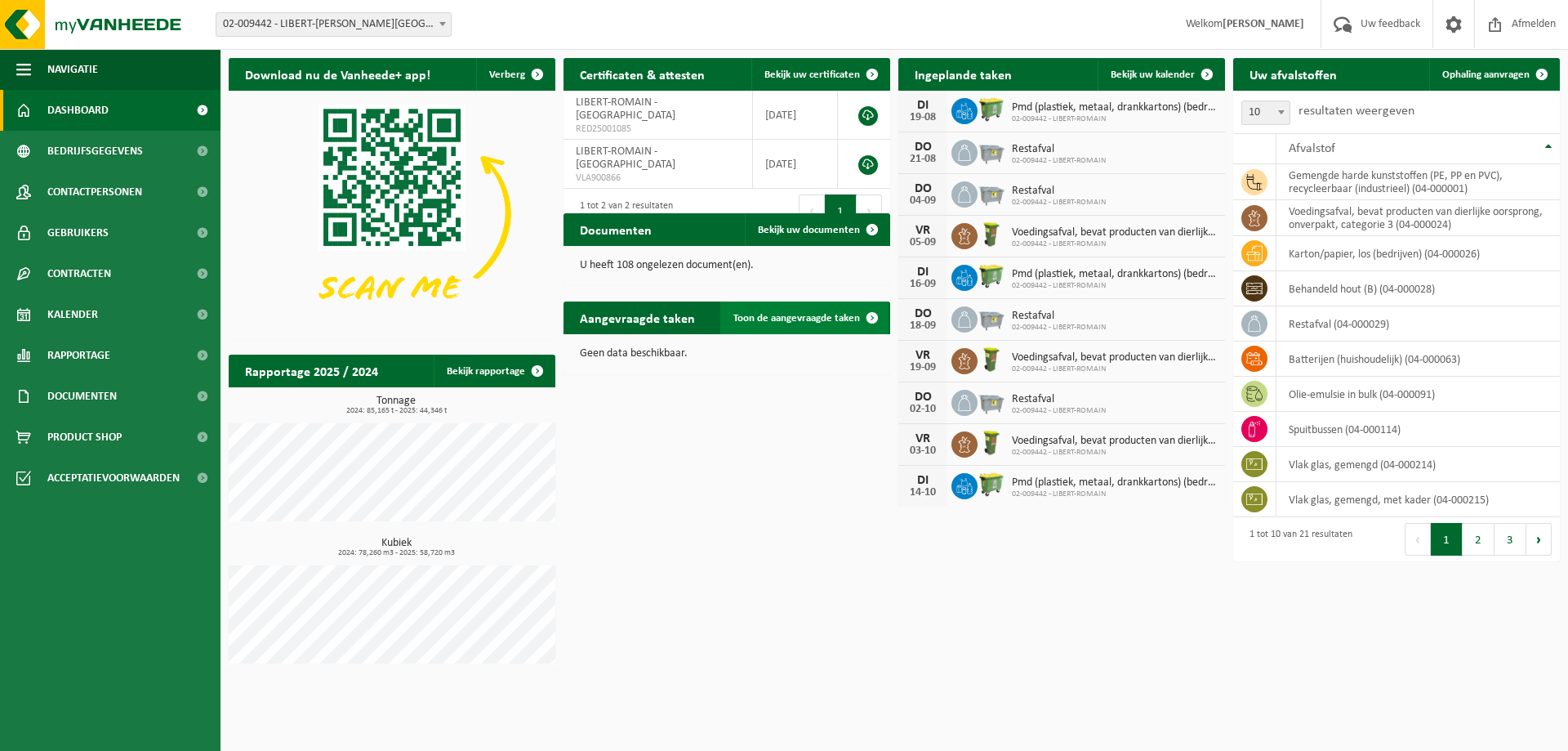
click at [757, 320] on span "Toon de aangevraagde taken" at bounding box center [796, 318] width 127 height 10
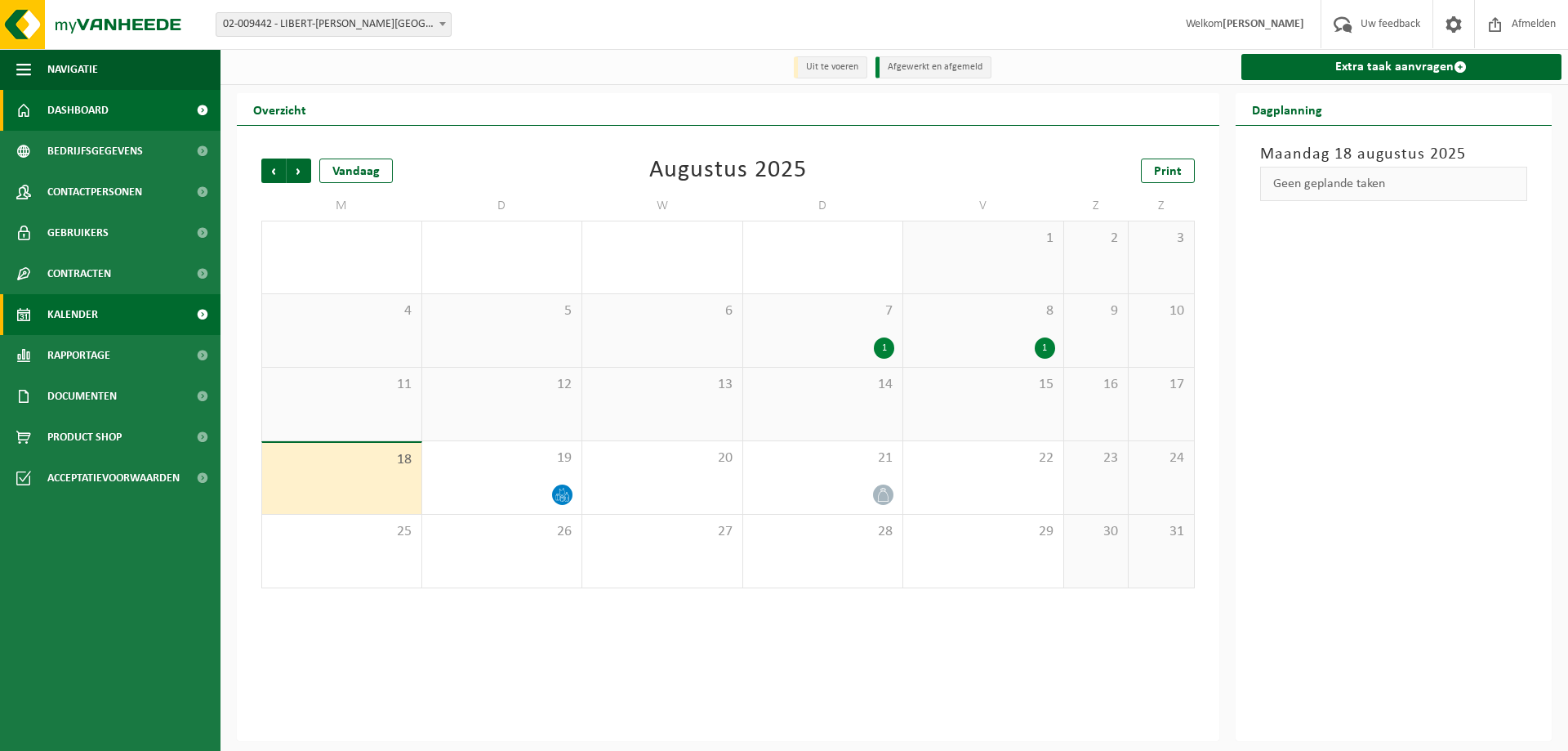
click at [97, 100] on span "Dashboard" at bounding box center [78, 110] width 61 height 41
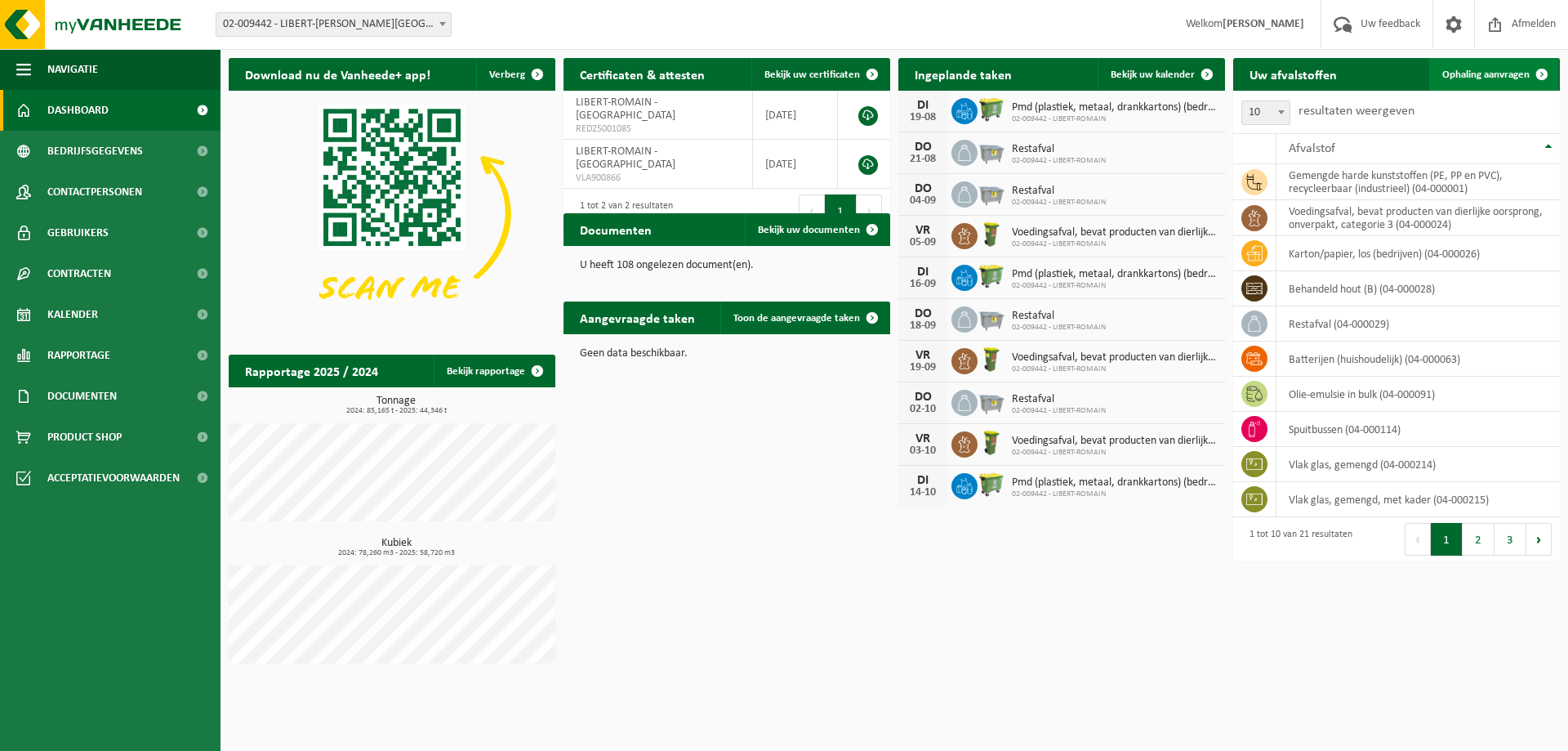
click at [1480, 78] on span "Ophaling aanvragen" at bounding box center [1485, 75] width 87 height 10
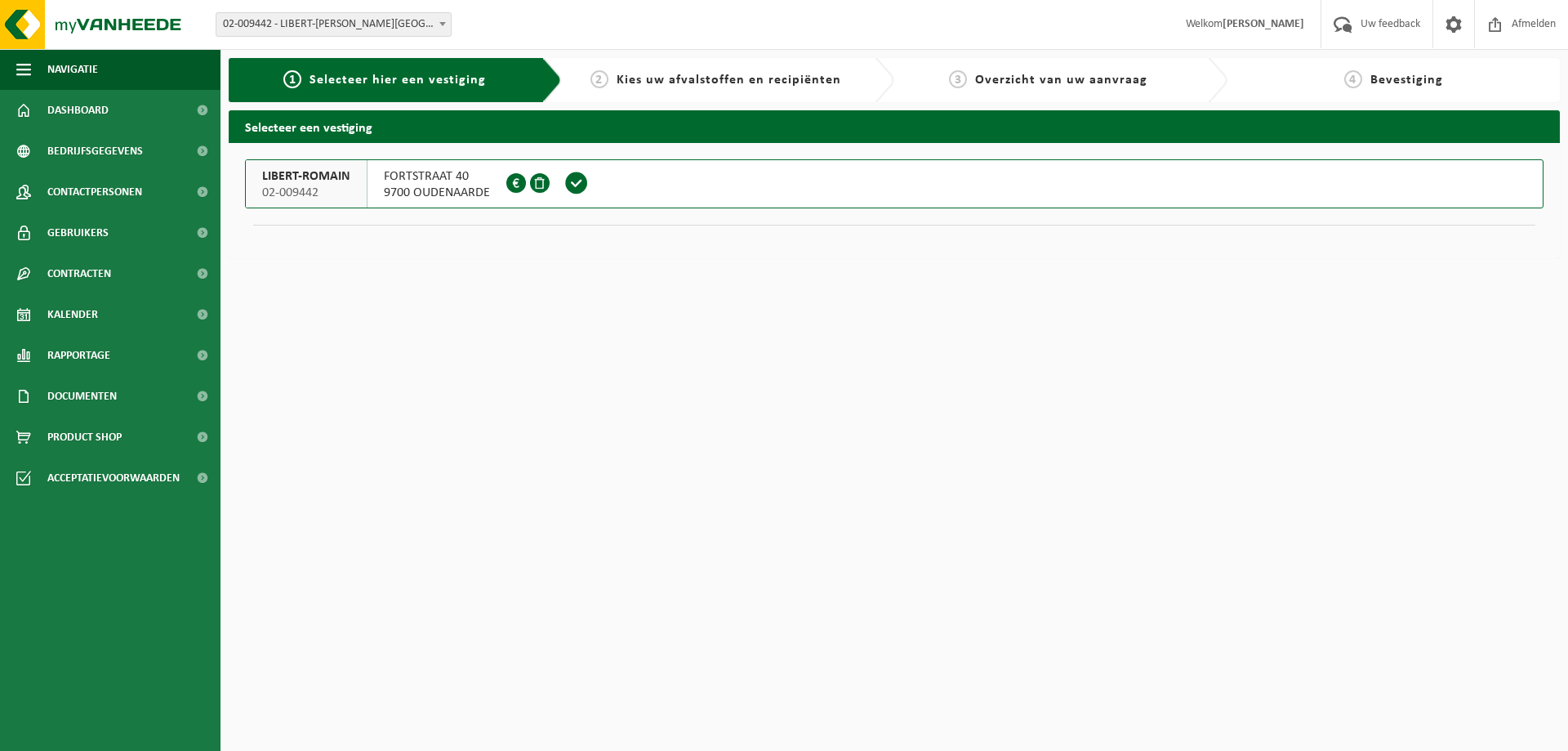
click at [347, 172] on span "LIBERT-ROMAIN" at bounding box center [306, 176] width 88 height 16
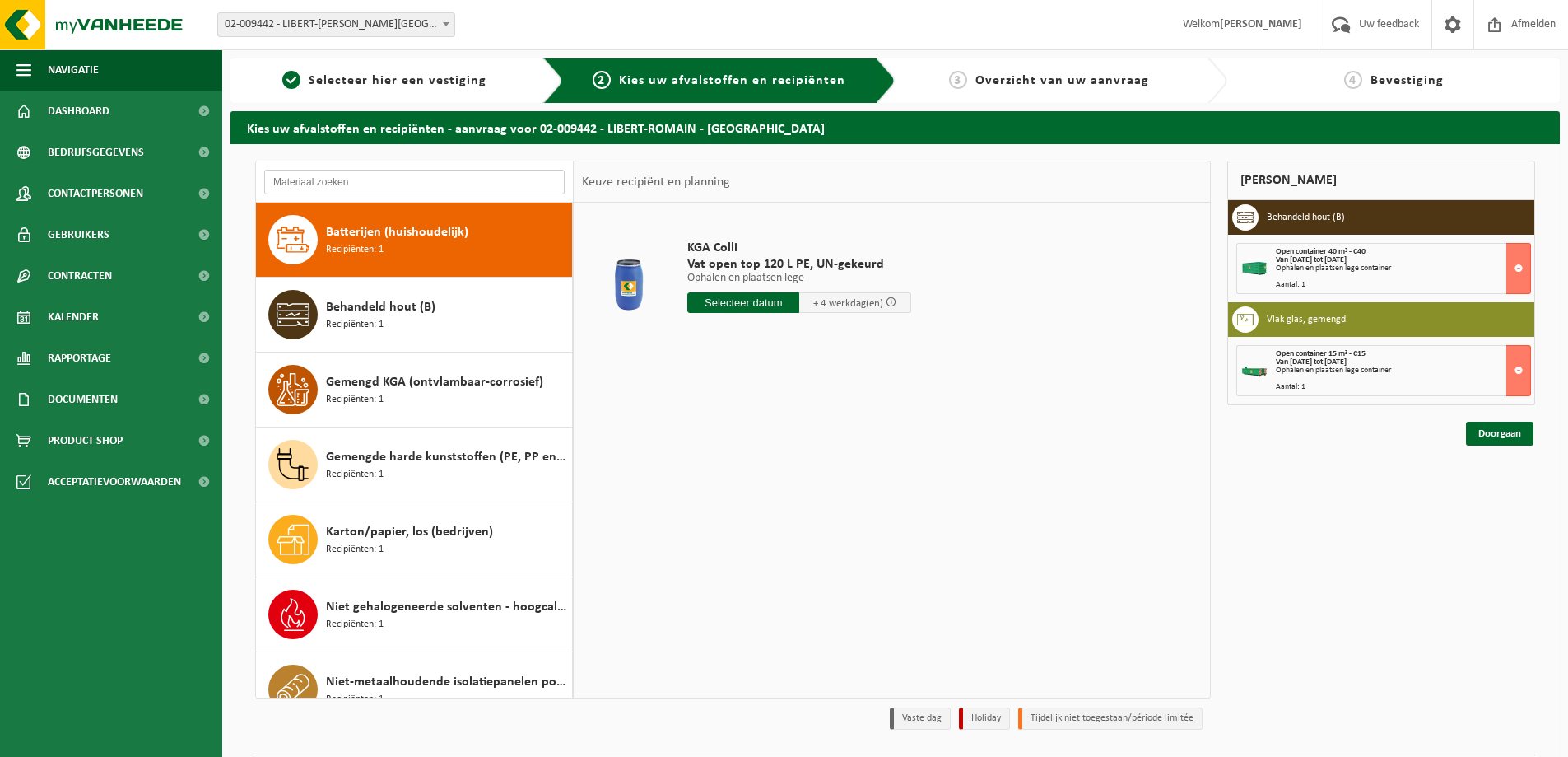
click at [395, 178] on input "text" at bounding box center [414, 182] width 301 height 24
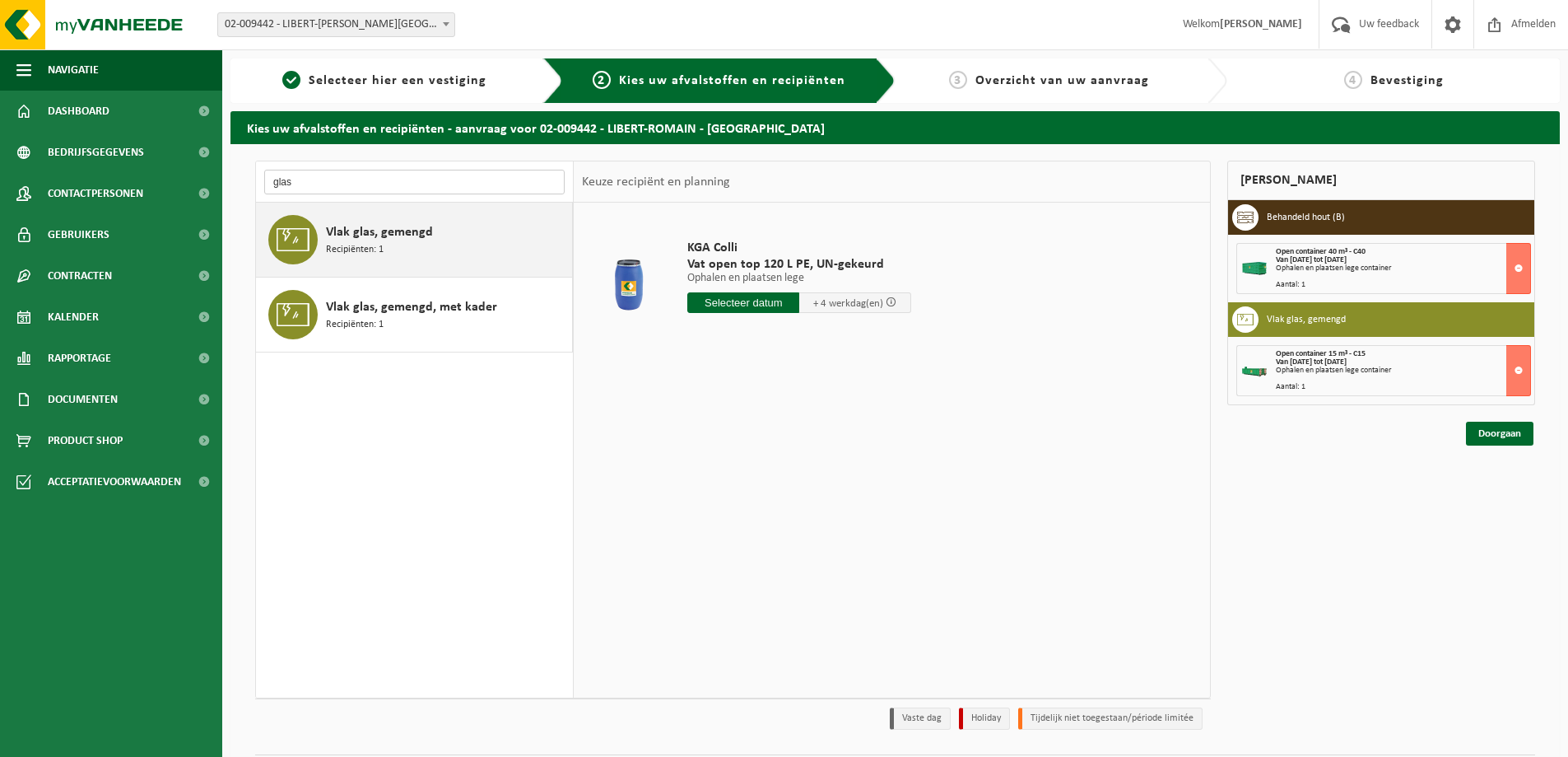
type input "glas"
click at [403, 250] on div "Vlak glas, gemengd Recipiënten: 1" at bounding box center [447, 239] width 242 height 50
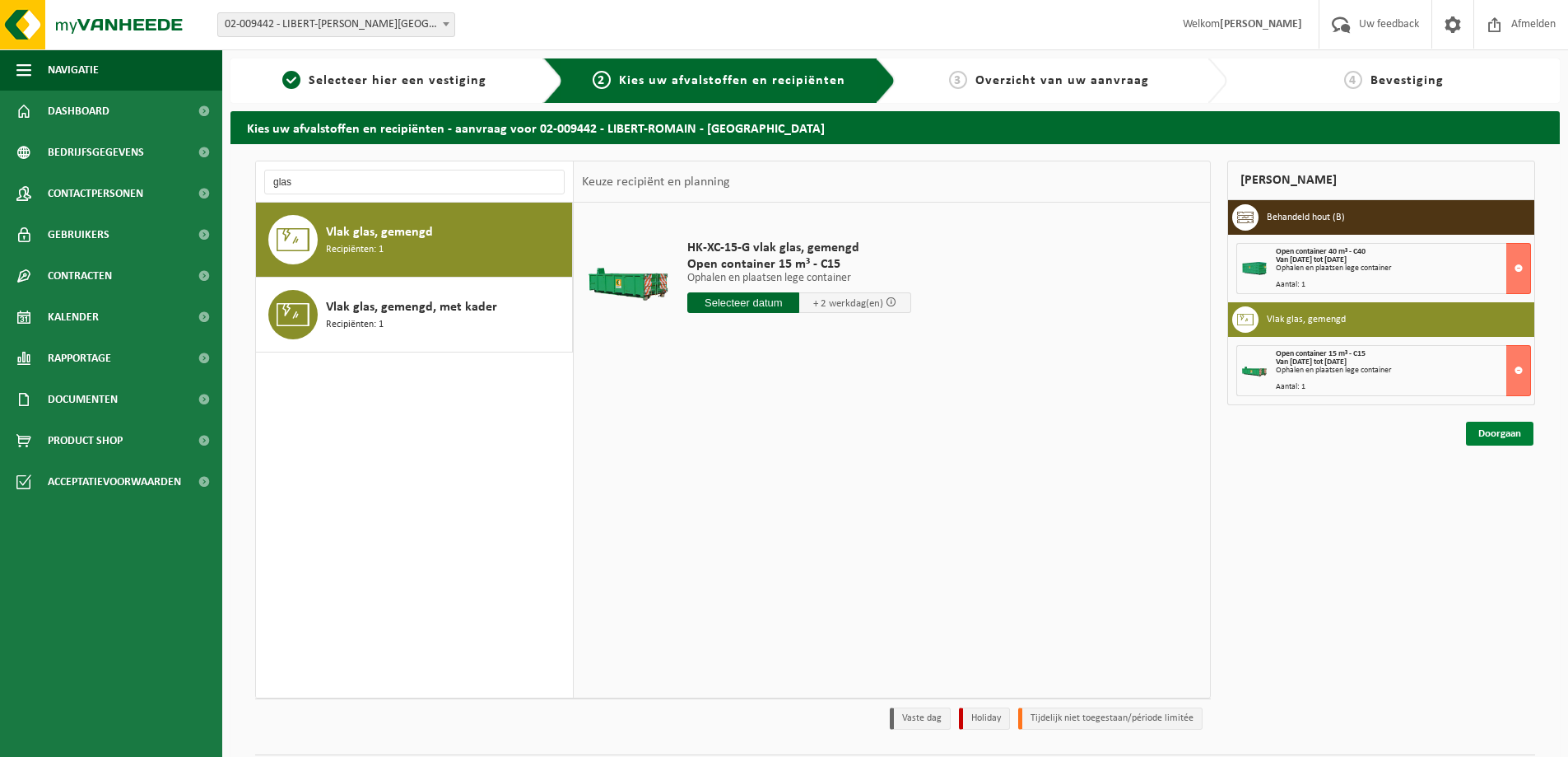
click at [1504, 428] on link "Doorgaan" at bounding box center [1500, 433] width 68 height 23
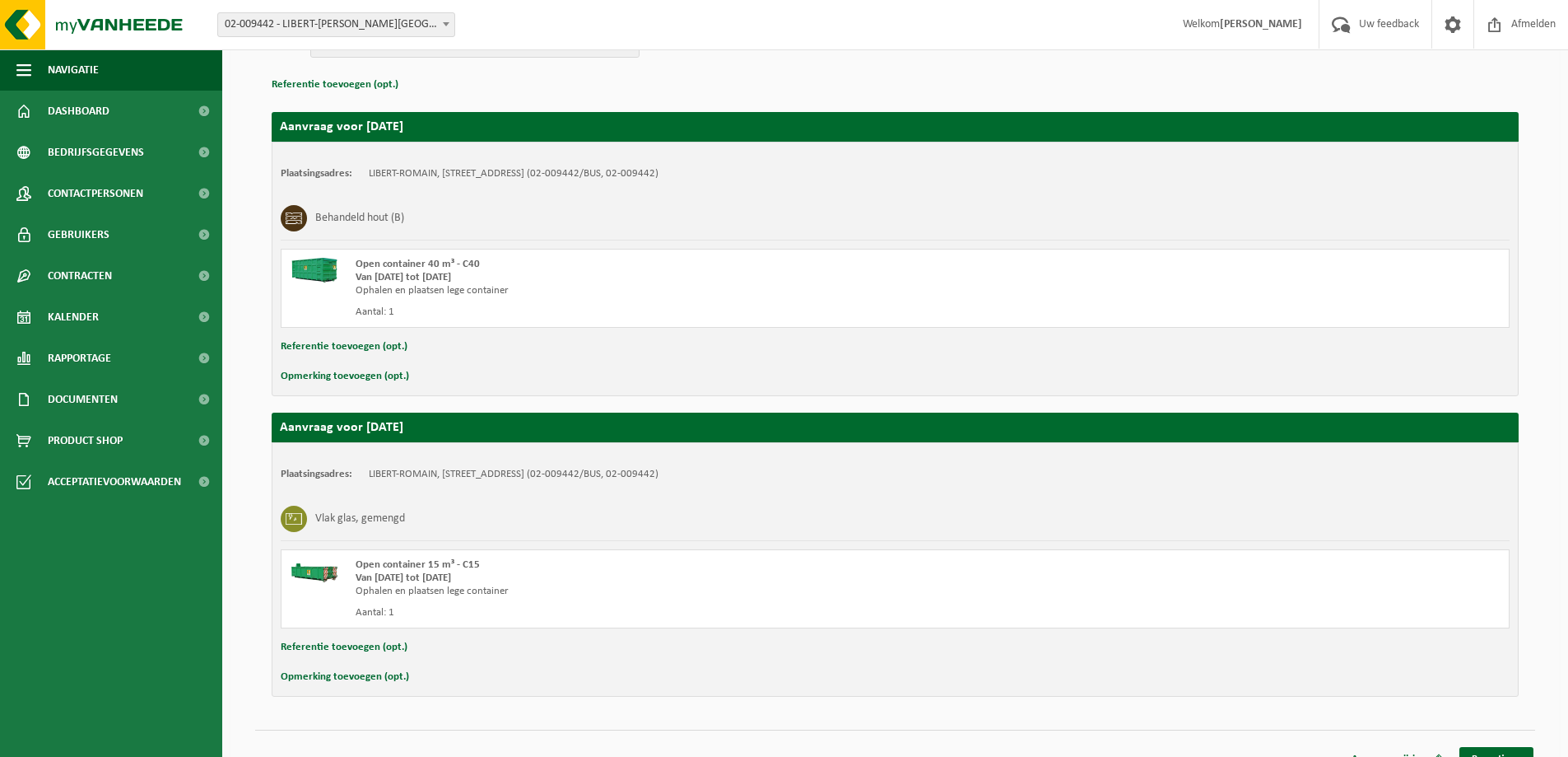
scroll to position [250, 0]
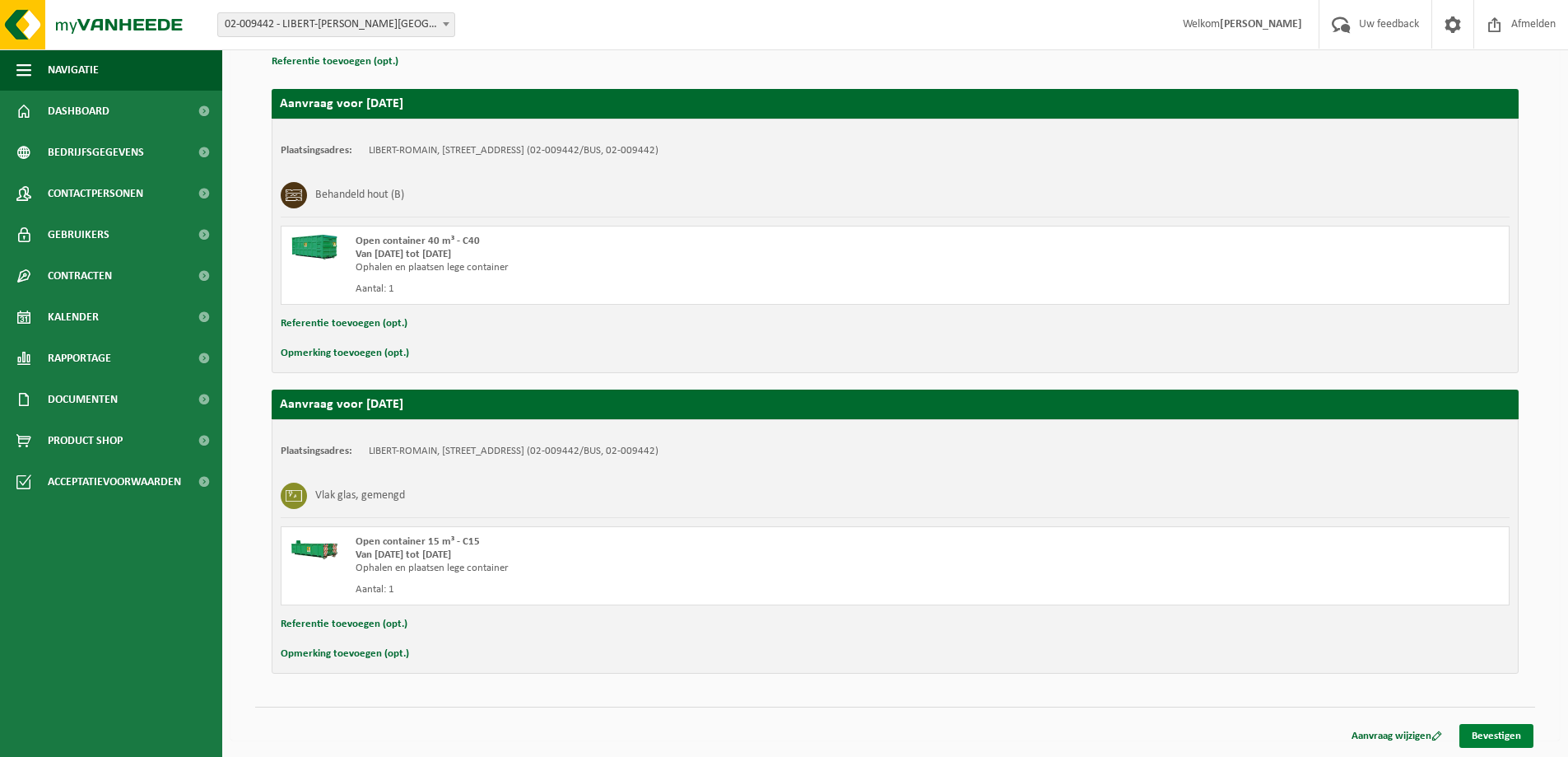
click at [1508, 738] on link "Bevestigen" at bounding box center [1496, 735] width 74 height 23
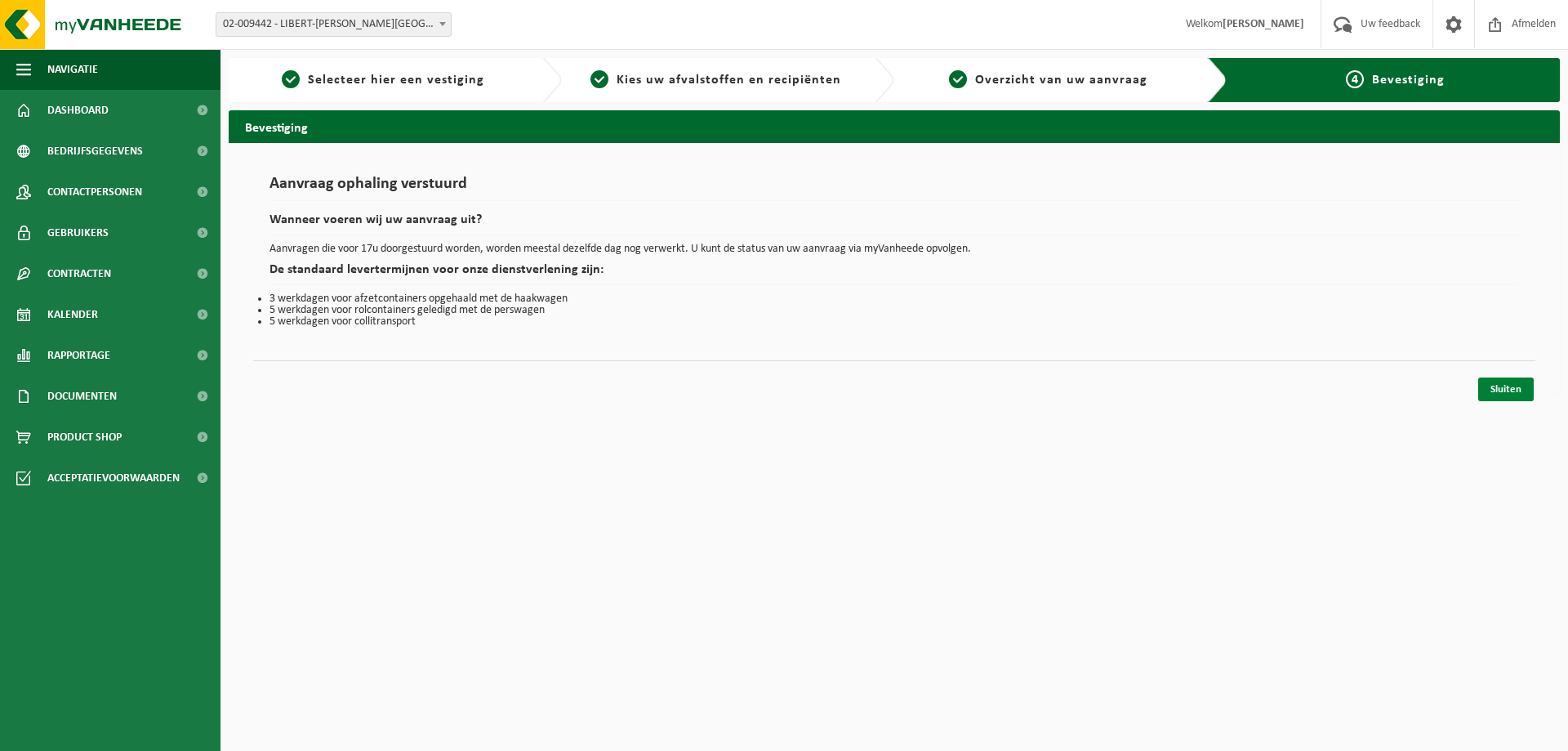
click at [1502, 385] on link "Sluiten" at bounding box center [1506, 389] width 55 height 23
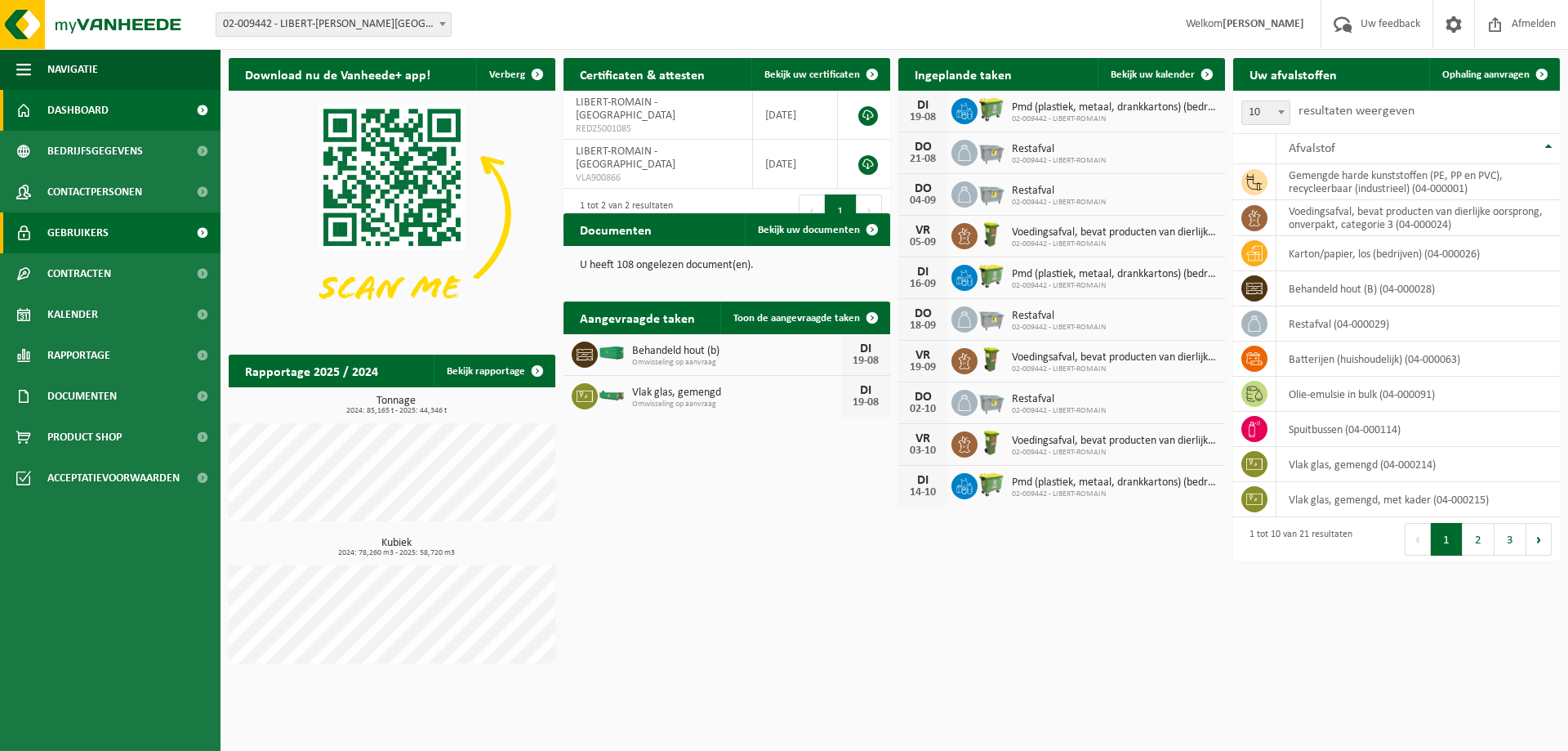
click at [97, 228] on span "Gebruikers" at bounding box center [78, 232] width 61 height 41
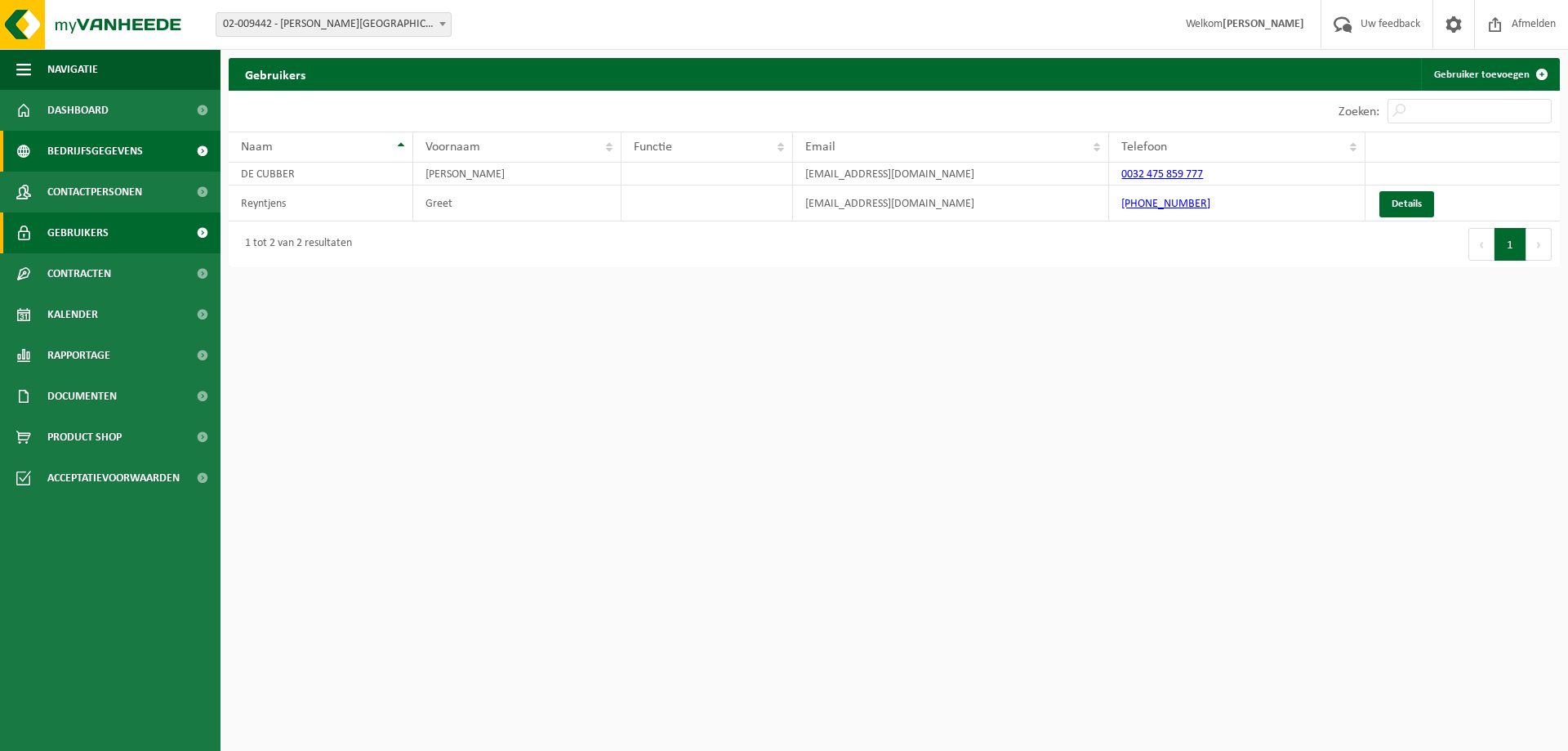
click at [70, 156] on span "Bedrijfsgegevens" at bounding box center [95, 151] width 96 height 41
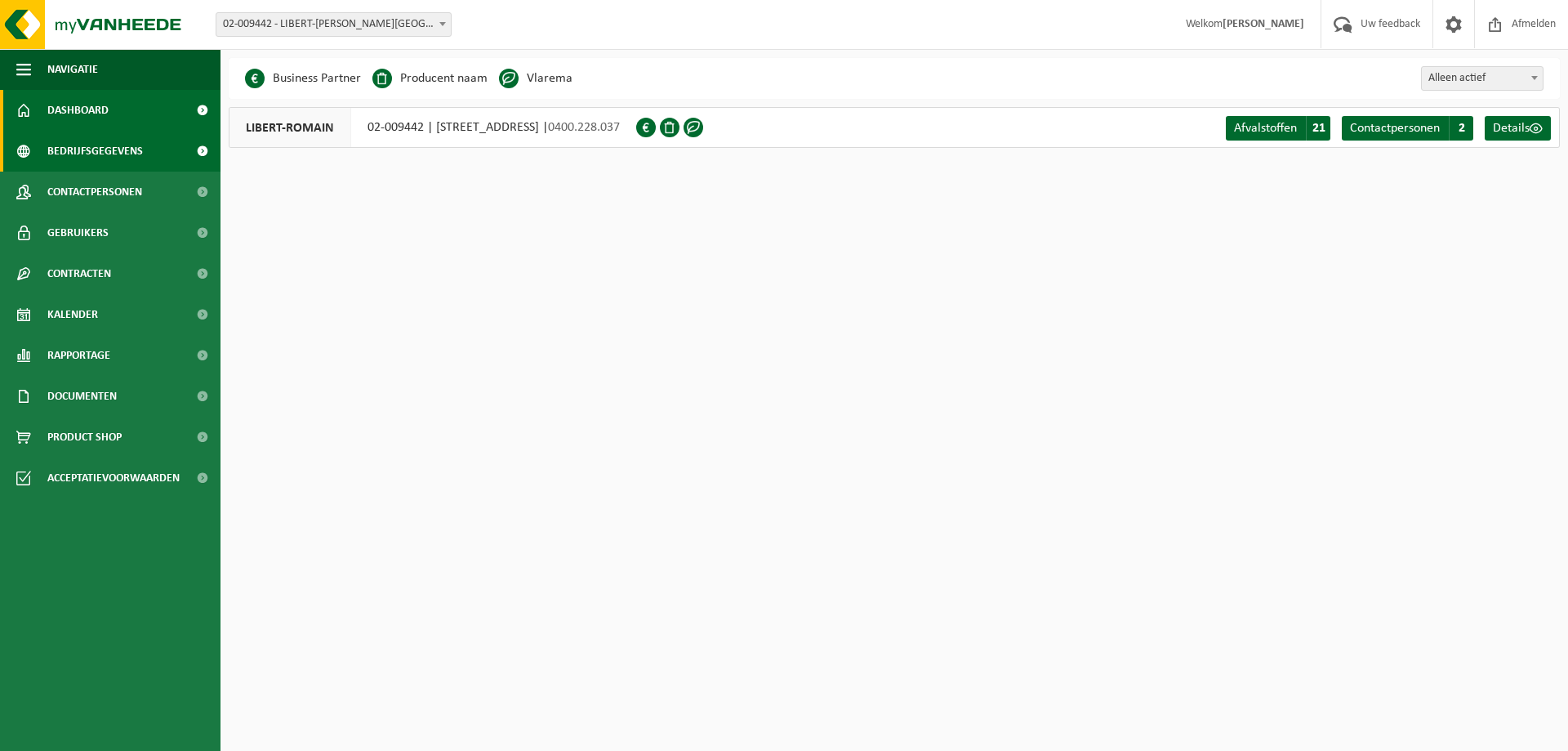
click at [87, 97] on span "Dashboard" at bounding box center [78, 110] width 61 height 41
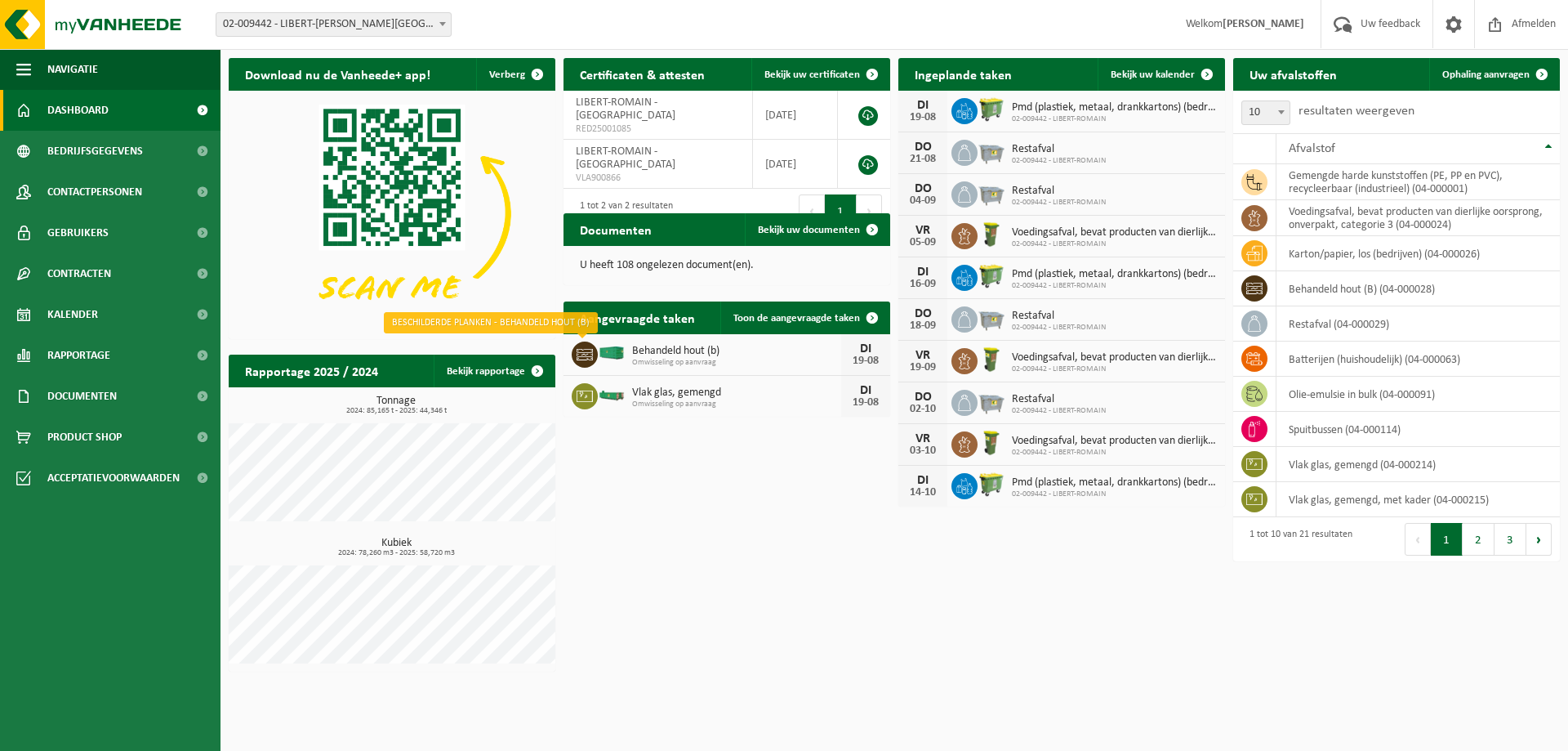
click at [589, 350] on icon at bounding box center [584, 354] width 16 height 16
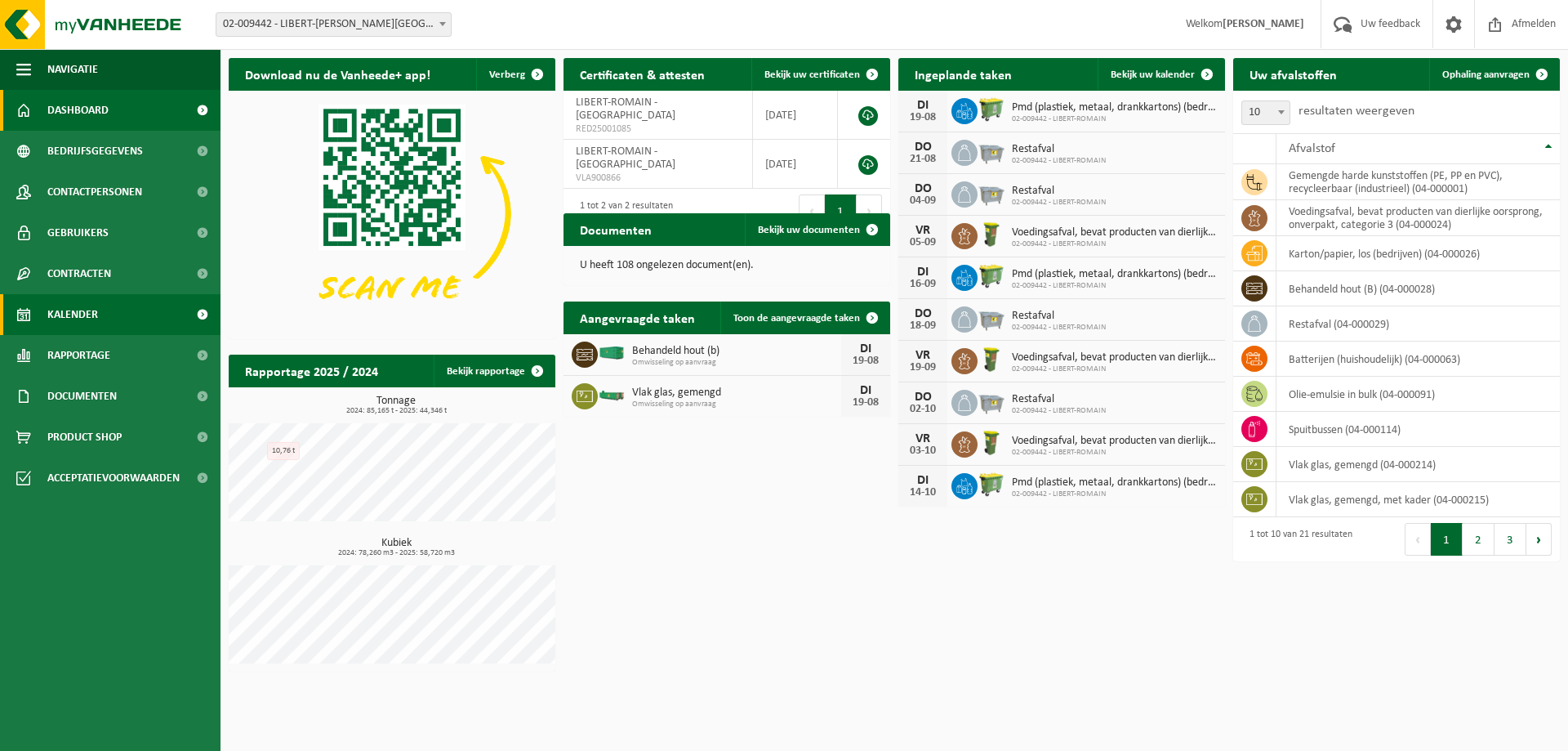
click at [120, 324] on link "Kalender" at bounding box center [110, 314] width 221 height 41
